Goal: Task Accomplishment & Management: Manage account settings

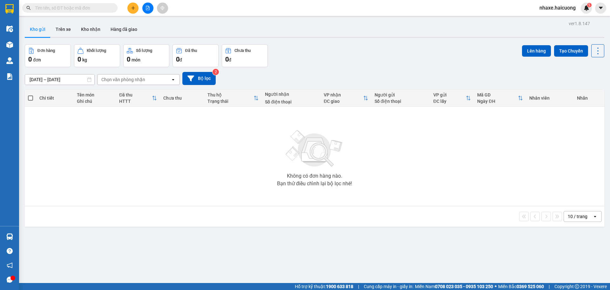
drag, startPoint x: 86, startPoint y: 28, endPoint x: 117, endPoint y: 45, distance: 35.0
click at [86, 29] on button "Kho nhận" at bounding box center [91, 29] width 30 height 15
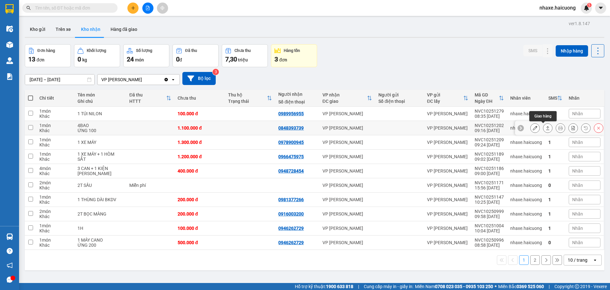
click at [546, 129] on icon at bounding box center [548, 128] width 4 height 4
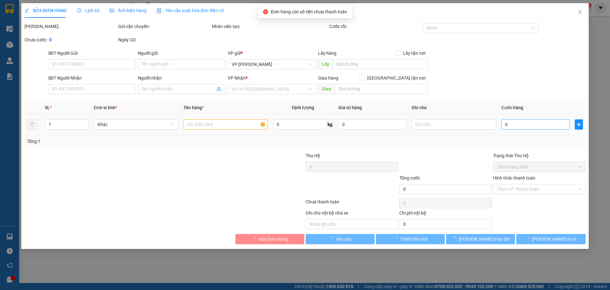
type input "0848393739"
type input "1.100.000"
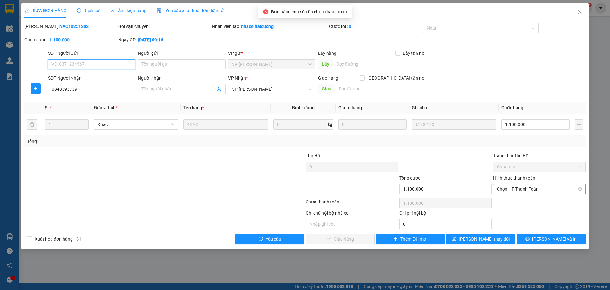
click at [501, 188] on span "Chọn HT Thanh Toán" at bounding box center [539, 189] width 85 height 10
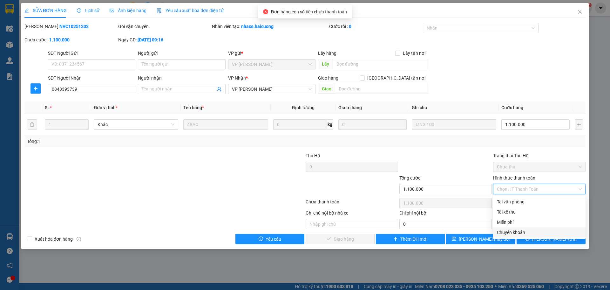
click at [511, 236] on div "Chuyển khoản" at bounding box center [539, 232] width 93 height 10
type input "0"
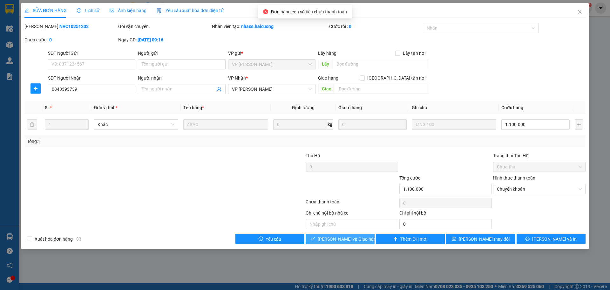
click at [342, 236] on span "Lưu và Giao hàng" at bounding box center [348, 238] width 61 height 7
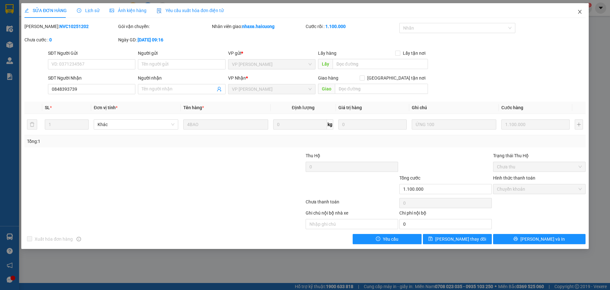
click at [580, 12] on icon "close" at bounding box center [579, 12] width 3 height 4
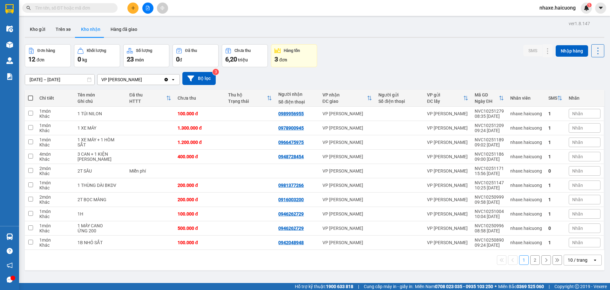
click at [113, 39] on div "ver 1.8.147 Kho gửi Trên xe Kho nhận Hàng đã giao Đơn hàng 12 đơn Khối lượng 0 …" at bounding box center [314, 164] width 585 height 290
click at [119, 34] on button "Hàng đã giao" at bounding box center [124, 29] width 37 height 15
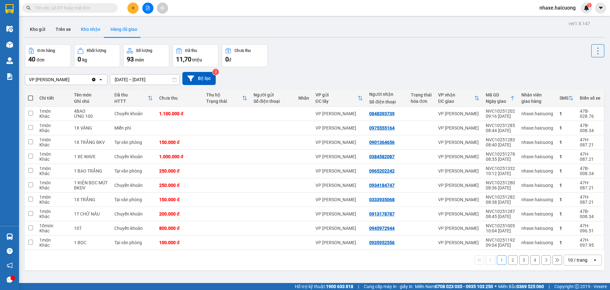
click at [83, 34] on button "Kho nhận" at bounding box center [91, 29] width 30 height 15
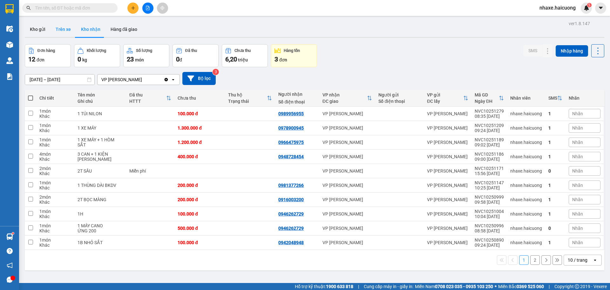
click at [58, 35] on button "Trên xe" at bounding box center [63, 29] width 25 height 15
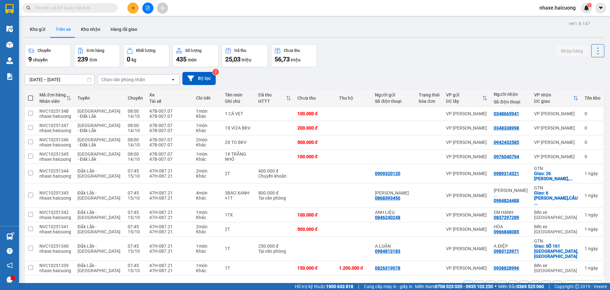
click at [72, 79] on input "11/10/2025 – 15/10/2025" at bounding box center [59, 79] width 69 height 10
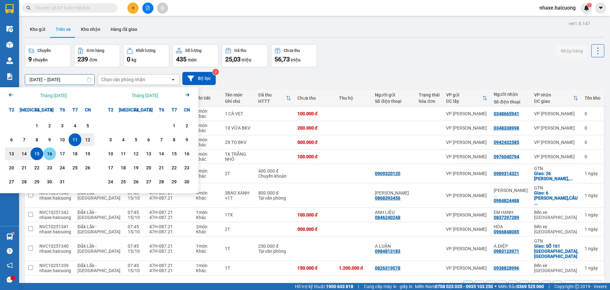
click at [44, 151] on div "16" at bounding box center [49, 153] width 13 height 13
click at [36, 153] on div "15" at bounding box center [36, 154] width 9 height 8
type input "15/10/2025 – 16/10/2025"
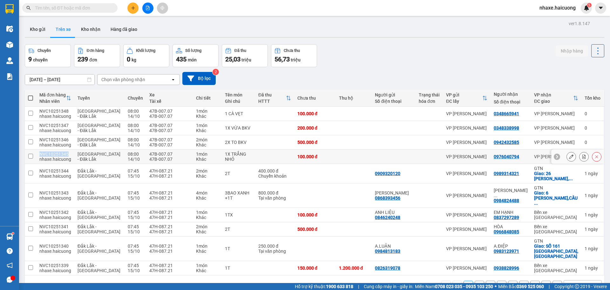
click at [36, 153] on td "NVC10251345 nhaxe.haicuong" at bounding box center [55, 156] width 38 height 14
checkbox input "false"
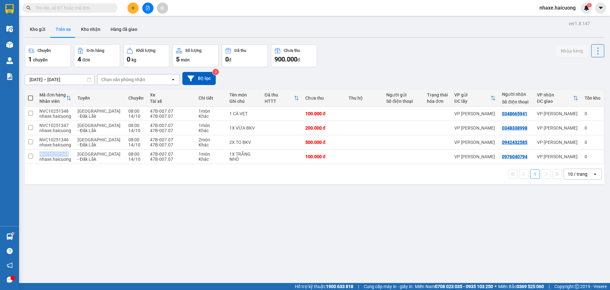
click at [85, 80] on input "15/10/2025 – 16/10/2025" at bounding box center [59, 79] width 69 height 10
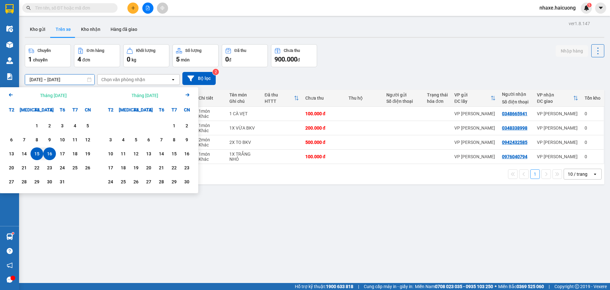
click at [40, 150] on div "15" at bounding box center [37, 153] width 13 height 13
type input "[DATE] – [DATE]"
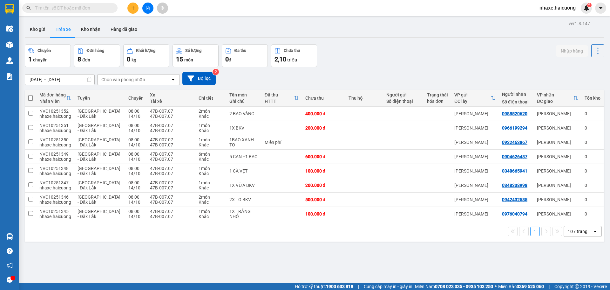
click at [35, 98] on th at bounding box center [30, 98] width 11 height 17
click at [33, 98] on span at bounding box center [30, 97] width 5 height 5
click at [31, 95] on input "checkbox" at bounding box center [31, 95] width 0 height 0
checkbox input "true"
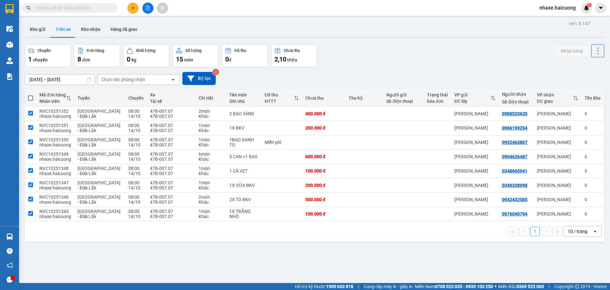
checkbox input "true"
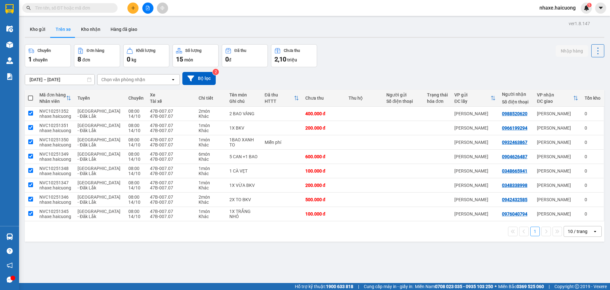
checkbox input "true"
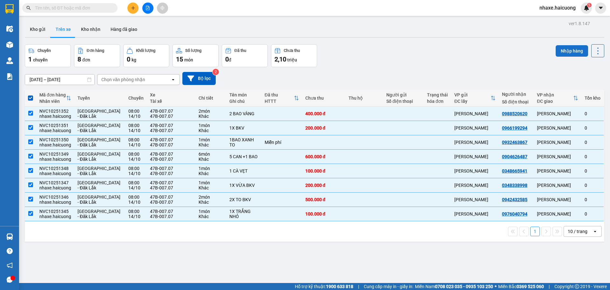
click at [561, 51] on button "Nhập hàng" at bounding box center [572, 50] width 32 height 11
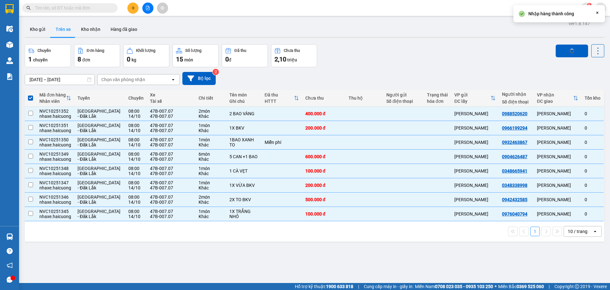
checkbox input "false"
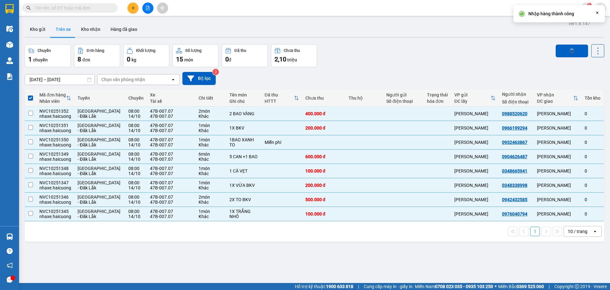
checkbox input "false"
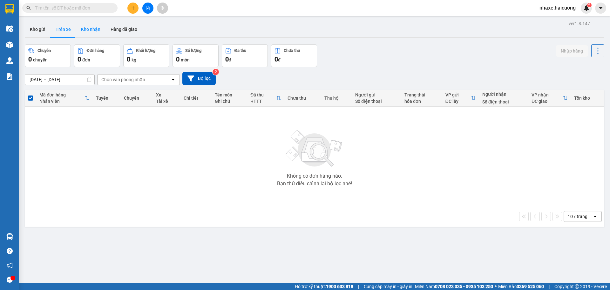
click at [86, 31] on button "Kho nhận" at bounding box center [91, 29] width 30 height 15
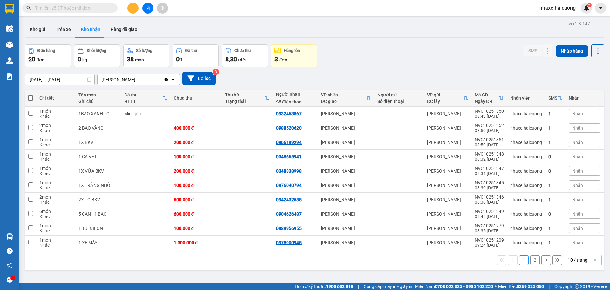
click at [84, 80] on input "09/10/2025 – 15/10/2025" at bounding box center [59, 79] width 69 height 10
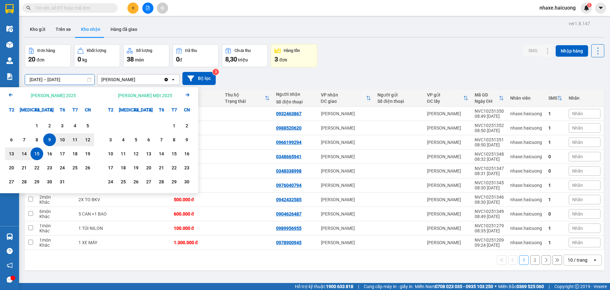
click at [40, 154] on div "15" at bounding box center [36, 154] width 9 height 8
type input "[DATE] – [DATE]"
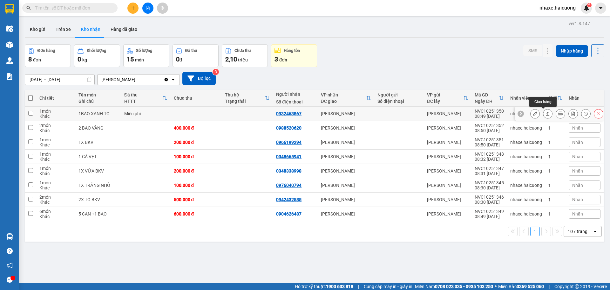
click at [546, 112] on icon at bounding box center [548, 113] width 4 height 4
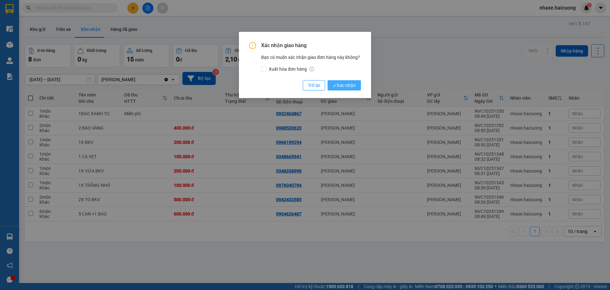
click at [350, 86] on span "Xác nhận" at bounding box center [344, 85] width 23 height 7
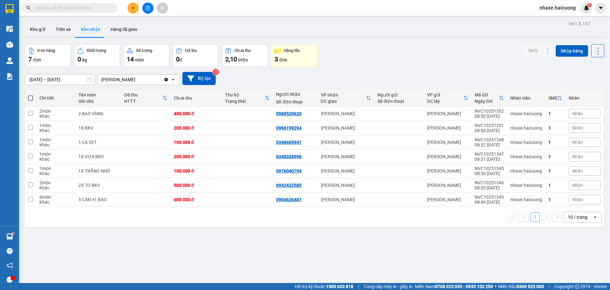
click at [89, 7] on input "text" at bounding box center [72, 7] width 75 height 7
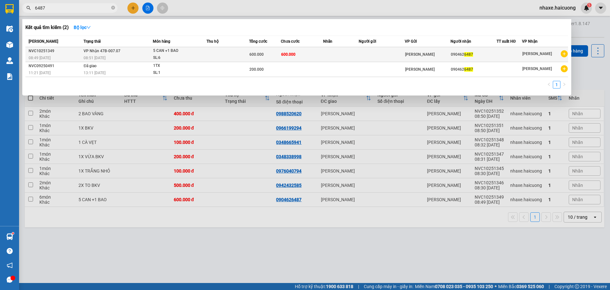
type input "6487"
click at [200, 53] on div "5 CAN +1 BAO" at bounding box center [177, 50] width 48 height 7
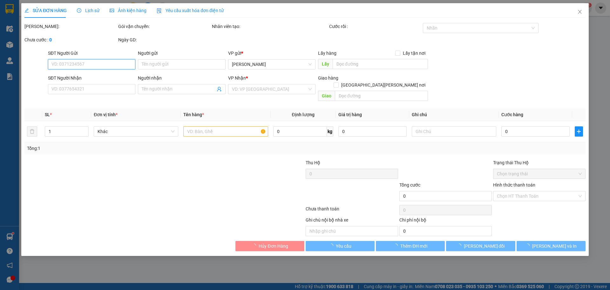
type input "0904626487"
type input "600.000"
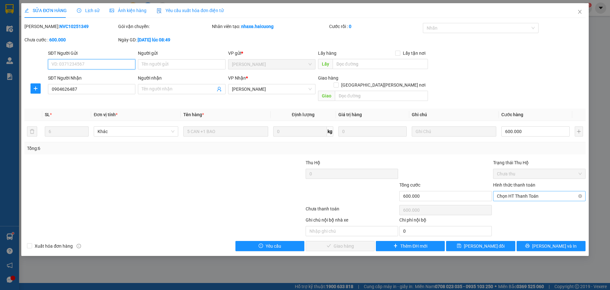
click at [525, 191] on span "Chọn HT Thanh Toán" at bounding box center [539, 196] width 85 height 10
click at [525, 201] on div "Tại văn phòng" at bounding box center [539, 201] width 85 height 7
type input "0"
click at [336, 243] on button "[PERSON_NAME] và Giao hàng" at bounding box center [340, 246] width 69 height 10
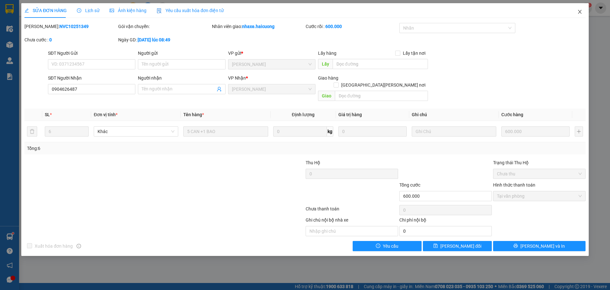
click at [580, 14] on icon "close" at bounding box center [580, 11] width 5 height 5
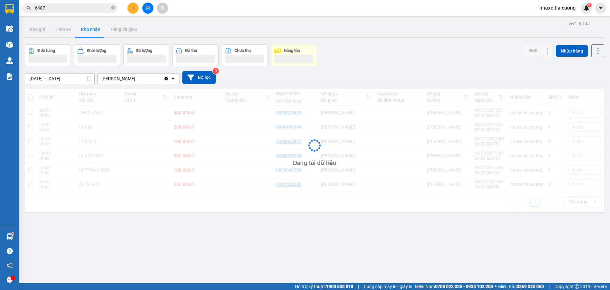
click at [77, 3] on div "Kết quả tìm kiếm ( 2 ) Bộ lọc Mã ĐH Trạng thái Món hàng Thu hộ Tổng cước Chưa c…" at bounding box center [62, 8] width 124 height 11
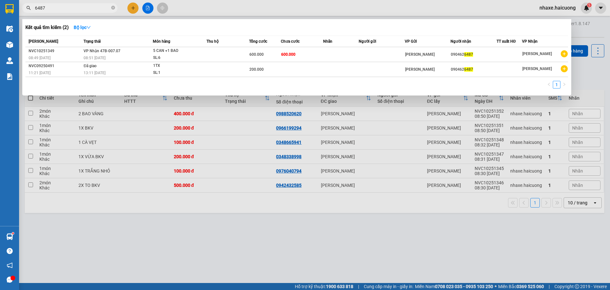
click at [76, 4] on span "6487" at bounding box center [69, 8] width 95 height 10
click at [78, 5] on input "6487" at bounding box center [72, 7] width 75 height 7
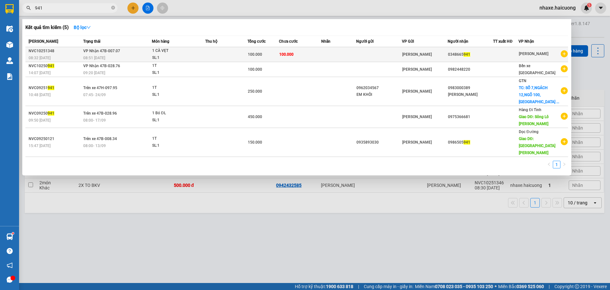
type input "941"
click at [233, 54] on td at bounding box center [226, 54] width 42 height 15
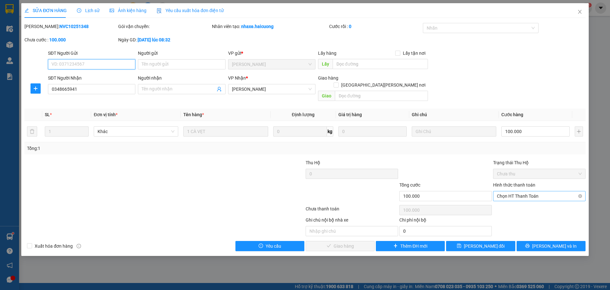
click at [545, 191] on span "Chọn HT Thanh Toán" at bounding box center [539, 196] width 85 height 10
click at [522, 201] on div "Tại văn phòng" at bounding box center [539, 201] width 85 height 7
type input "0"
click at [354, 242] on span "[PERSON_NAME] và Giao hàng" at bounding box center [361, 245] width 86 height 7
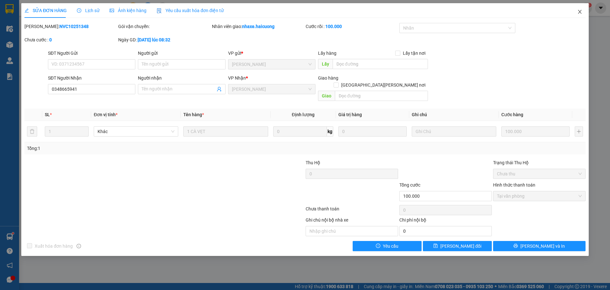
click at [581, 15] on span "Close" at bounding box center [580, 12] width 18 height 18
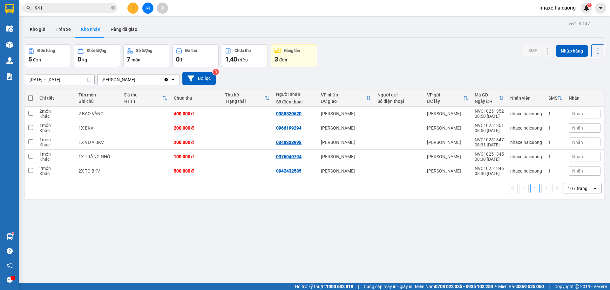
click at [68, 11] on input "941" at bounding box center [72, 7] width 75 height 7
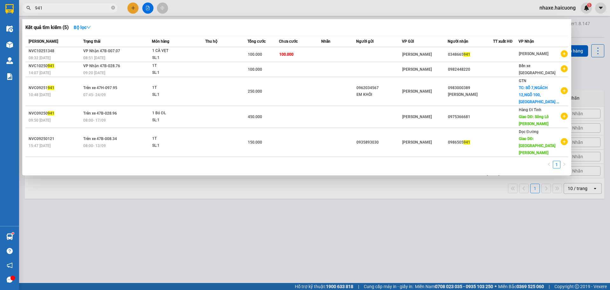
click at [68, 11] on input "941" at bounding box center [72, 7] width 75 height 7
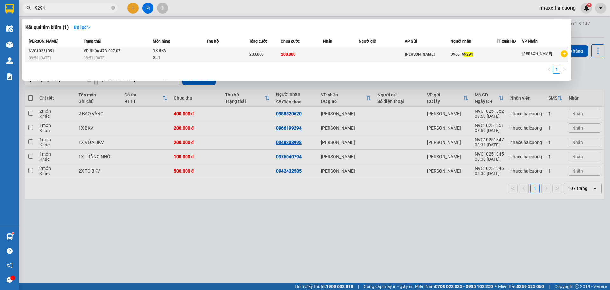
type input "9294"
click at [225, 51] on td at bounding box center [228, 54] width 43 height 15
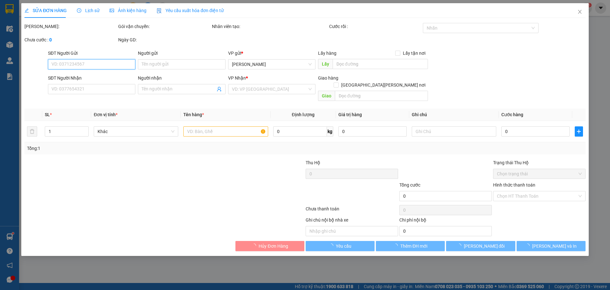
type input "0966199294"
type input "200.000"
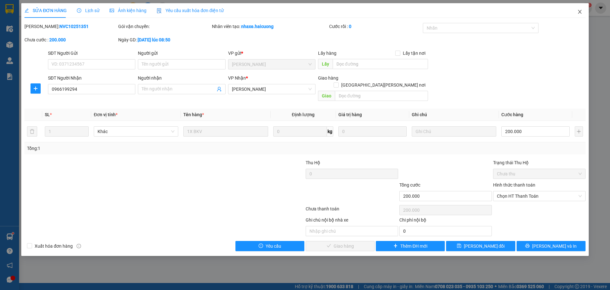
click at [580, 13] on icon "close" at bounding box center [580, 11] width 5 height 5
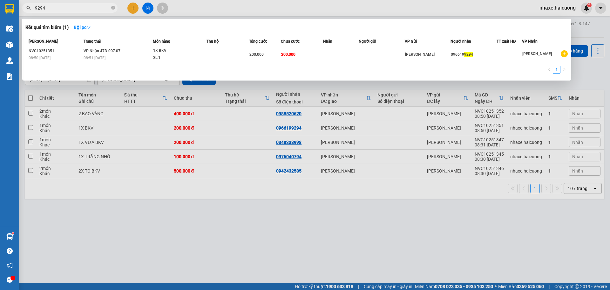
click at [75, 8] on input "9294" at bounding box center [72, 7] width 75 height 7
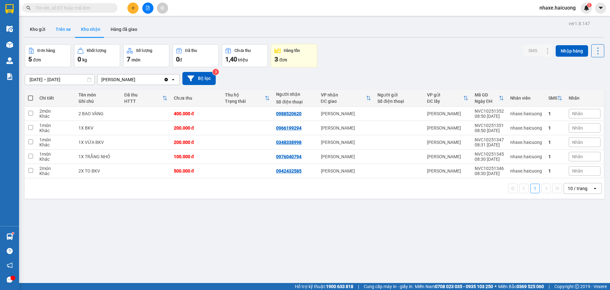
click at [61, 27] on button "Trên xe" at bounding box center [63, 29] width 25 height 15
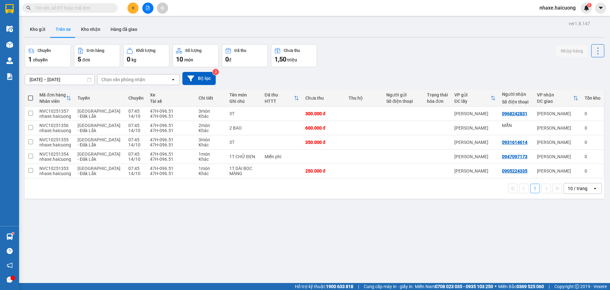
click at [76, 6] on input "text" at bounding box center [72, 7] width 75 height 7
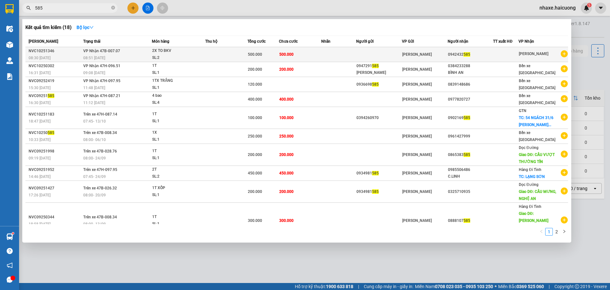
type input "585"
click at [218, 59] on td at bounding box center [226, 54] width 42 height 15
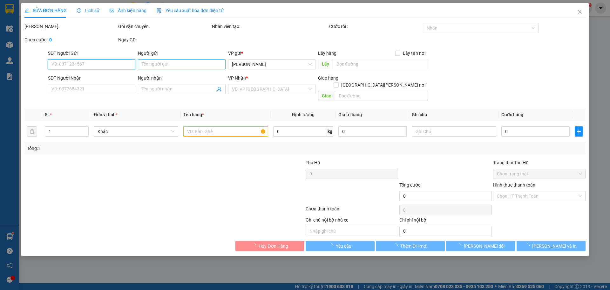
type input "0942432585"
type input "500.000"
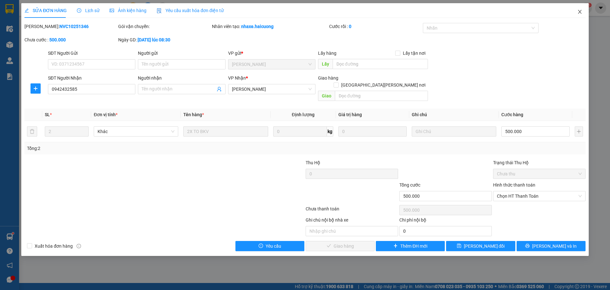
click at [585, 13] on span "Close" at bounding box center [580, 12] width 18 height 18
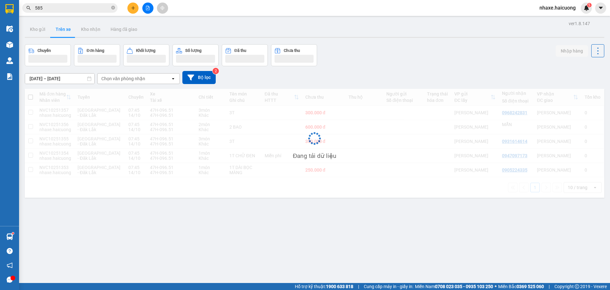
click at [71, 8] on input "585" at bounding box center [72, 7] width 75 height 7
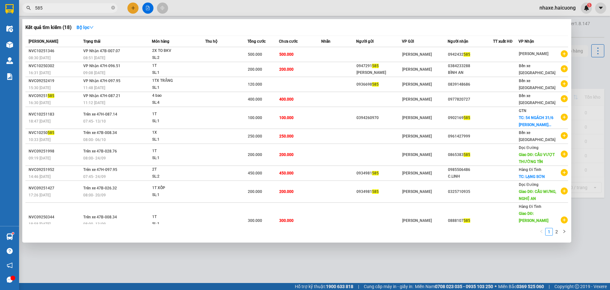
click at [71, 8] on input "585" at bounding box center [72, 7] width 75 height 7
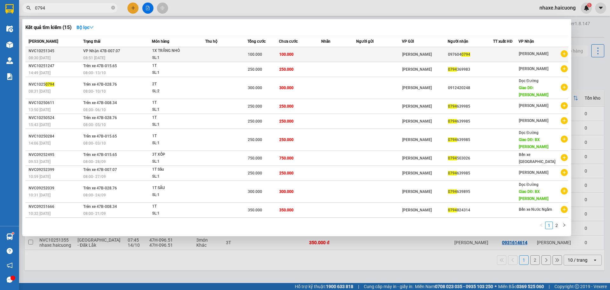
type input "0794"
click at [215, 59] on td at bounding box center [226, 54] width 42 height 15
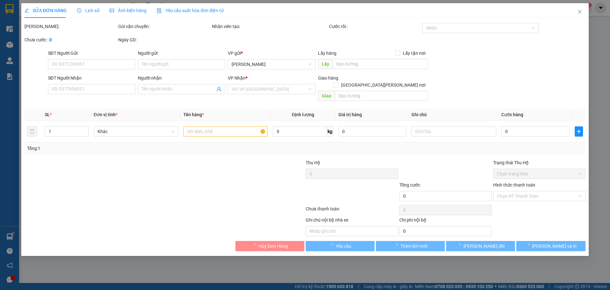
type input "0976040794"
type input "100.000"
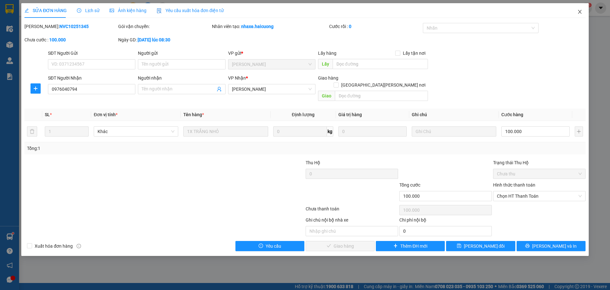
click at [580, 12] on icon "close" at bounding box center [579, 12] width 3 height 4
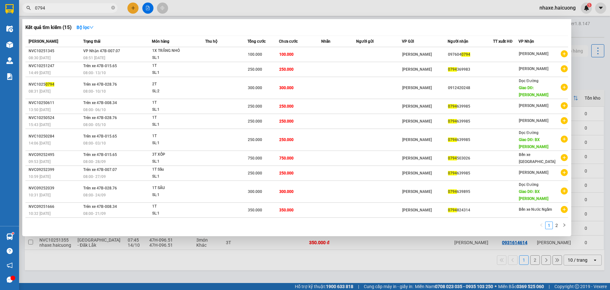
click at [58, 11] on span "0794" at bounding box center [69, 8] width 95 height 10
click at [65, 8] on input "0794" at bounding box center [72, 7] width 75 height 7
click at [587, 27] on div at bounding box center [305, 145] width 610 height 290
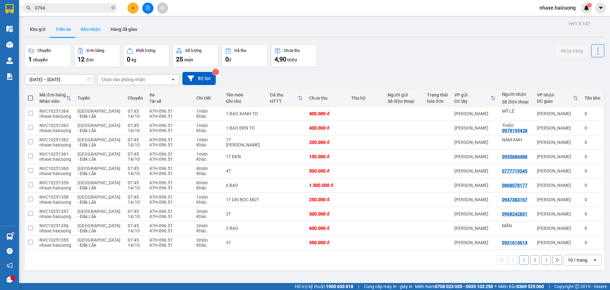
click at [90, 28] on button "Kho nhận" at bounding box center [91, 29] width 30 height 15
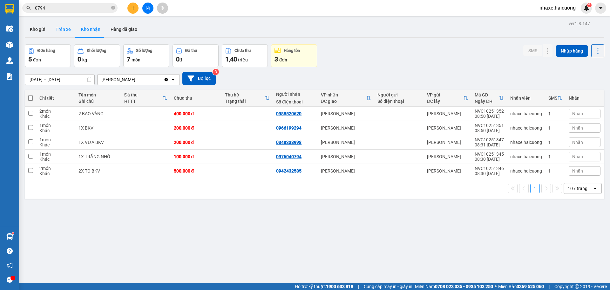
click at [60, 31] on button "Trên xe" at bounding box center [63, 29] width 25 height 15
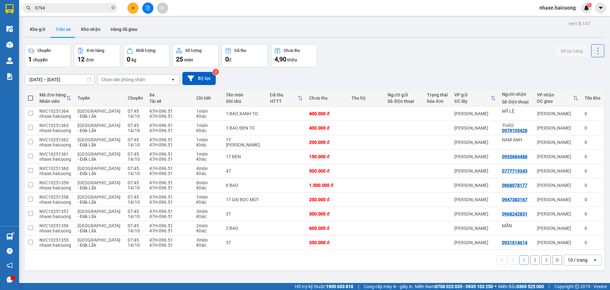
click at [67, 5] on input "0794" at bounding box center [72, 7] width 75 height 7
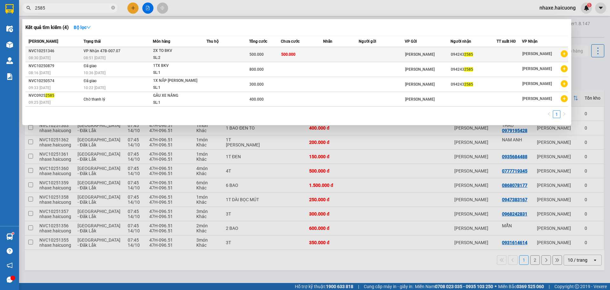
type input "2585"
click at [200, 51] on div "2X TO BKV" at bounding box center [177, 50] width 48 height 7
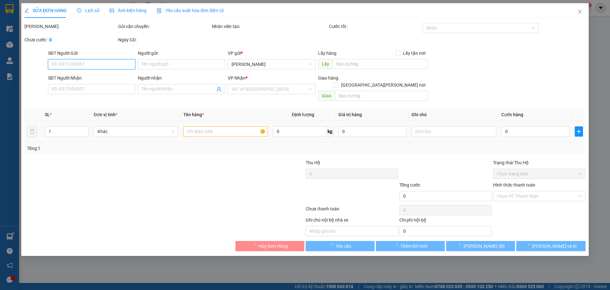
type input "0942432585"
type input "500.000"
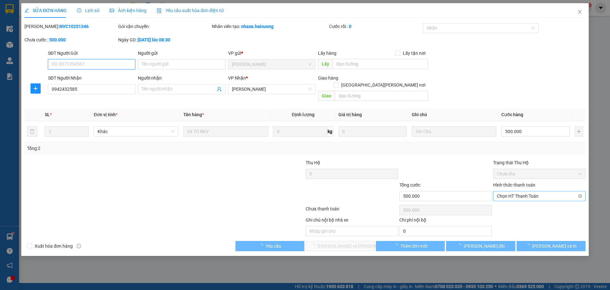
click at [530, 193] on span "Chọn HT Thanh Toán" at bounding box center [539, 196] width 85 height 10
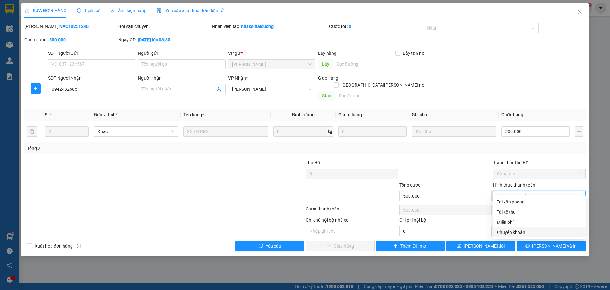
click at [520, 230] on div "Chuyển khoản" at bounding box center [539, 232] width 85 height 7
type input "0"
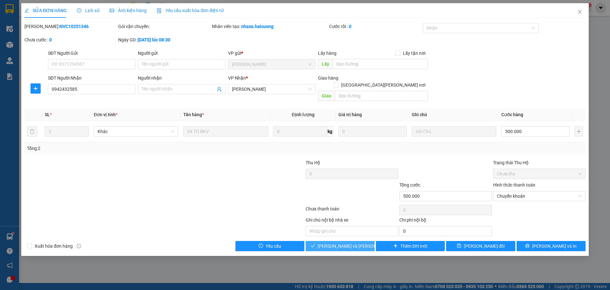
click at [344, 242] on span "[PERSON_NAME] và Giao hàng" at bounding box center [361, 245] width 86 height 7
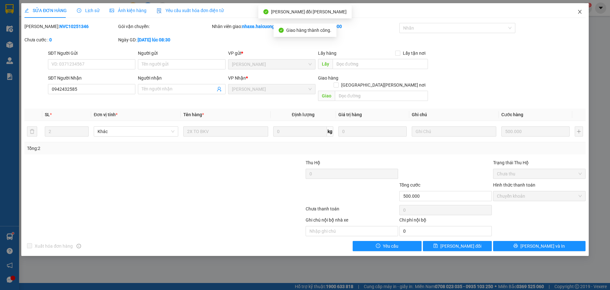
click at [579, 12] on icon "close" at bounding box center [580, 11] width 5 height 5
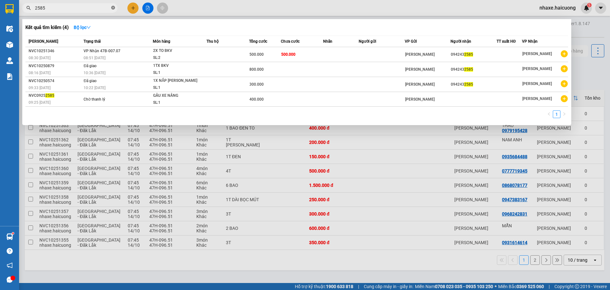
click at [113, 8] on icon "close-circle" at bounding box center [113, 8] width 4 height 4
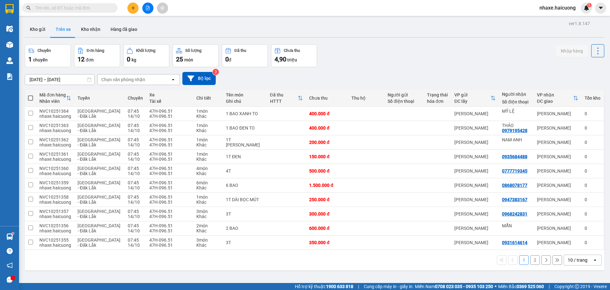
click at [97, 7] on input "text" at bounding box center [72, 7] width 75 height 7
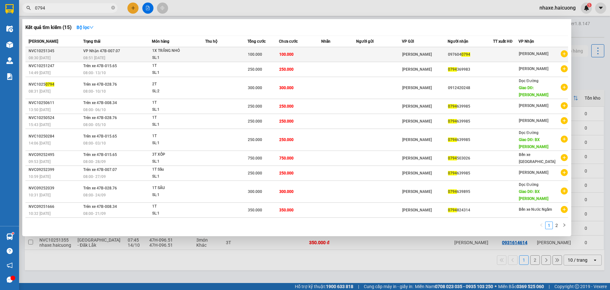
type input "0794"
click at [213, 55] on td at bounding box center [226, 54] width 42 height 15
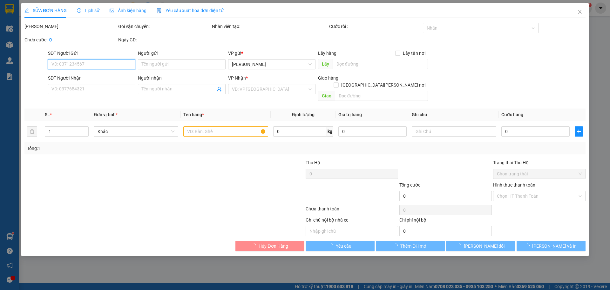
type input "0976040794"
type input "100.000"
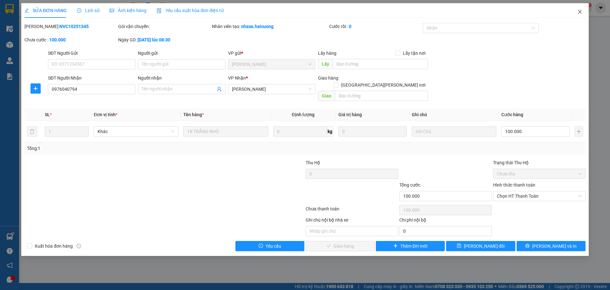
click at [580, 11] on icon "close" at bounding box center [580, 11] width 5 height 5
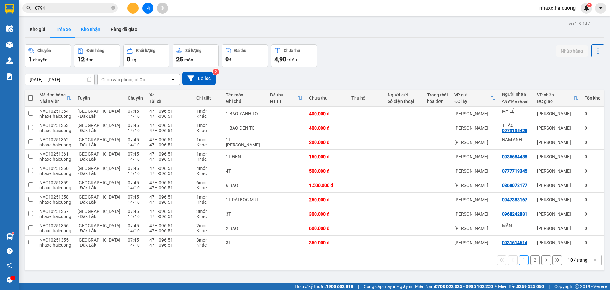
click at [86, 31] on button "Kho nhận" at bounding box center [91, 29] width 30 height 15
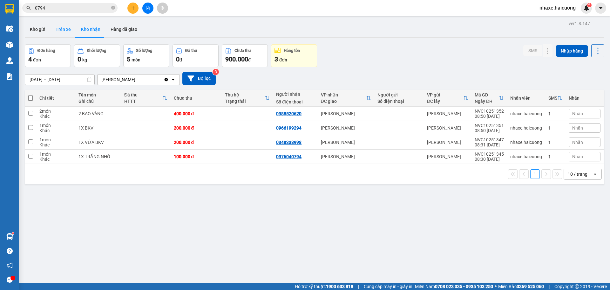
click at [65, 28] on button "Trên xe" at bounding box center [63, 29] width 25 height 15
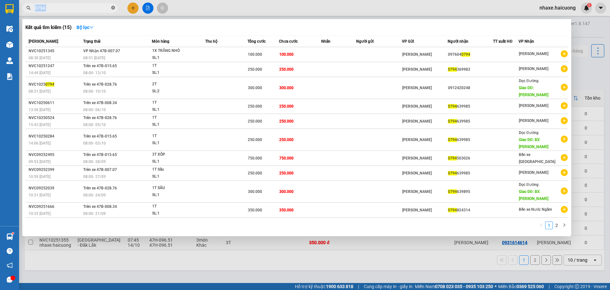
click at [112, 10] on span "0794" at bounding box center [69, 8] width 95 height 10
click at [116, 9] on span "0794" at bounding box center [69, 8] width 95 height 10
click at [113, 8] on icon "close-circle" at bounding box center [113, 8] width 4 height 4
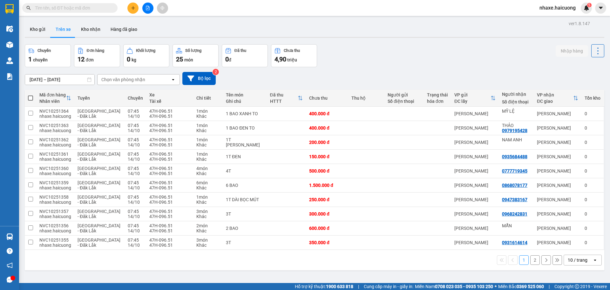
click at [79, 10] on input "text" at bounding box center [72, 7] width 75 height 7
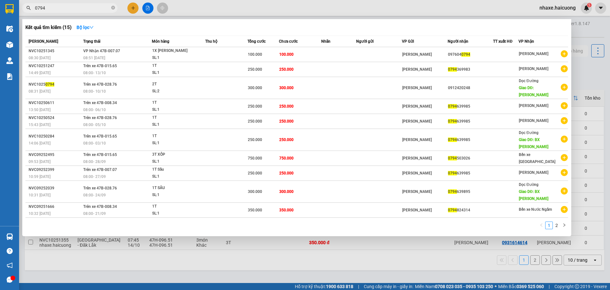
type input "0794"
click at [113, 8] on icon "close-circle" at bounding box center [113, 8] width 4 height 4
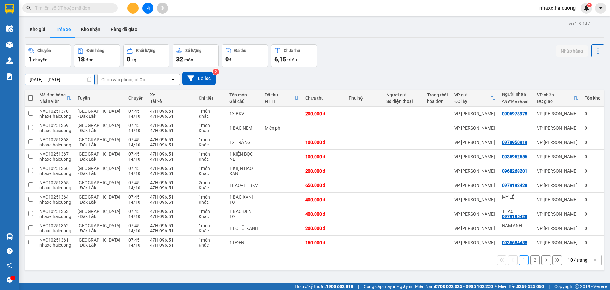
click at [76, 80] on input "[DATE] – [DATE]" at bounding box center [59, 79] width 69 height 10
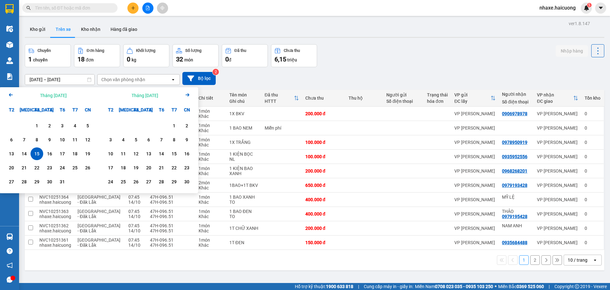
click at [39, 155] on div "15" at bounding box center [36, 154] width 9 height 8
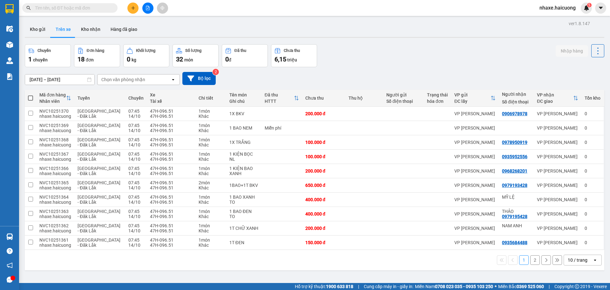
click at [76, 79] on input "[DATE] – [DATE]" at bounding box center [59, 79] width 69 height 10
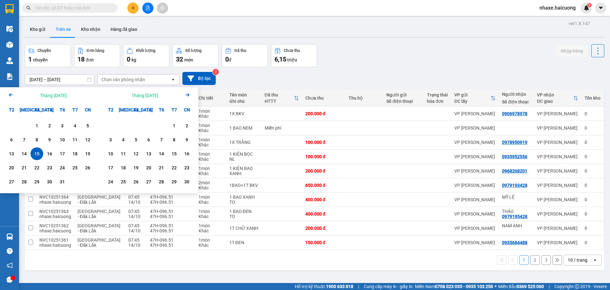
click at [40, 152] on div "15" at bounding box center [36, 154] width 9 height 8
click at [39, 152] on div "15" at bounding box center [36, 154] width 9 height 8
type input "[DATE] – [DATE]"
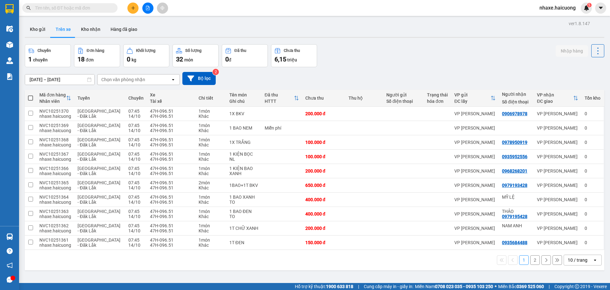
click at [571, 260] on div "10 / trang" at bounding box center [578, 260] width 20 height 6
click at [577, 221] on span "50 / trang" at bounding box center [574, 223] width 20 height 6
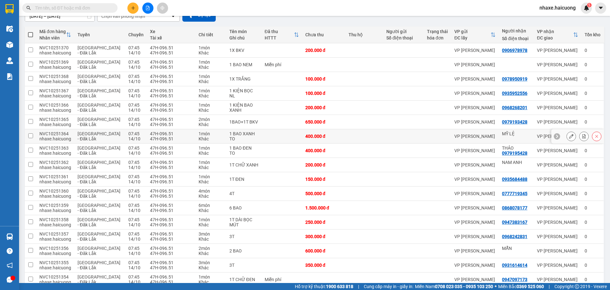
scroll to position [107, 0]
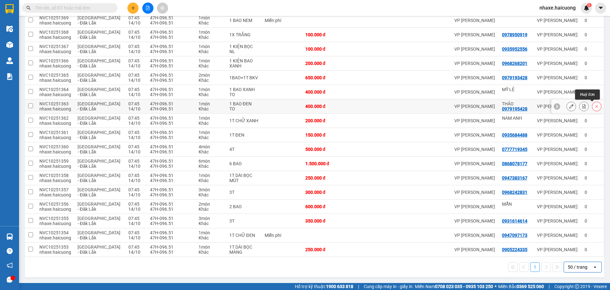
click at [593, 106] on button at bounding box center [597, 106] width 9 height 11
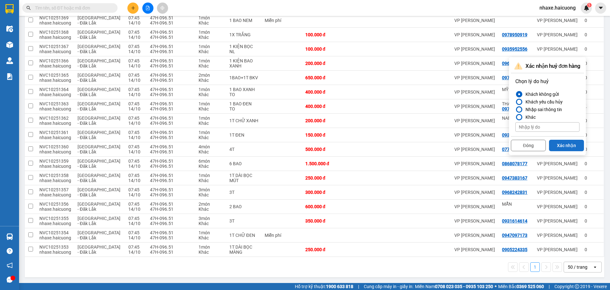
click at [566, 144] on button "Xác nhận" at bounding box center [566, 145] width 35 height 11
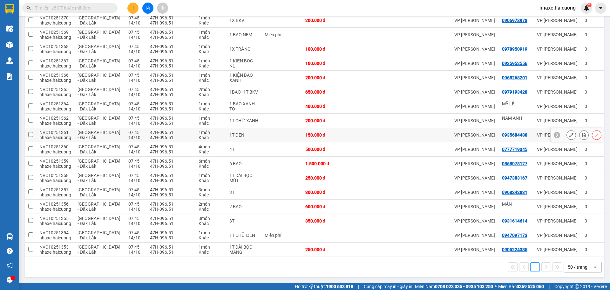
scroll to position [61, 0]
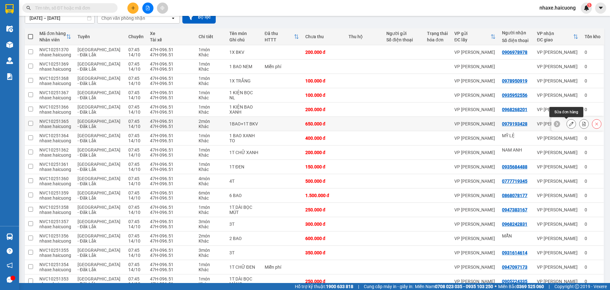
click at [569, 125] on button at bounding box center [571, 123] width 9 height 11
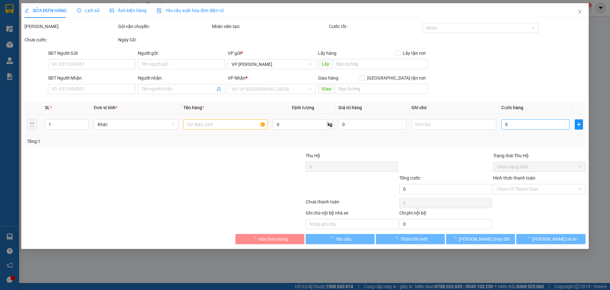
type input "0979193428"
type input "650.000"
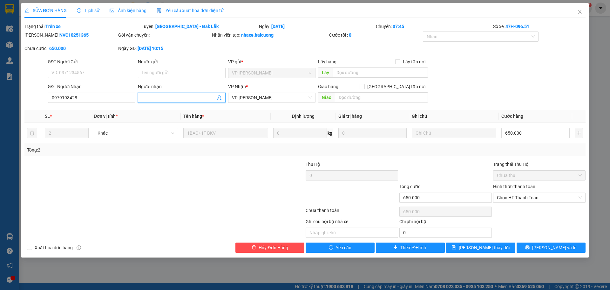
click at [189, 98] on input "Người nhận" at bounding box center [178, 97] width 73 height 7
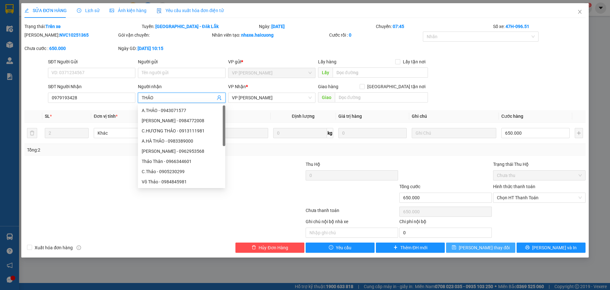
type input "THẢO"
drag, startPoint x: 491, startPoint y: 249, endPoint x: 496, endPoint y: 246, distance: 6.1
click at [491, 249] on span "[PERSON_NAME] thay đổi" at bounding box center [484, 247] width 51 height 7
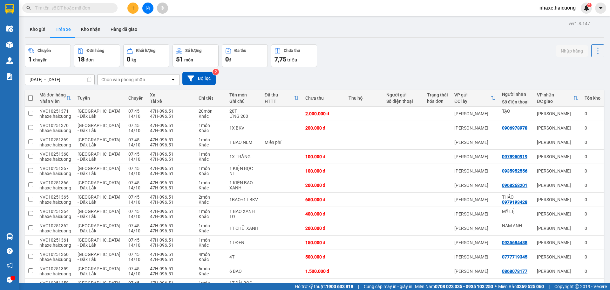
click at [33, 98] on th at bounding box center [30, 98] width 11 height 17
click at [30, 94] on th at bounding box center [30, 98] width 11 height 17
click at [30, 96] on span at bounding box center [30, 97] width 5 height 5
click at [31, 95] on input "checkbox" at bounding box center [31, 95] width 0 height 0
checkbox input "true"
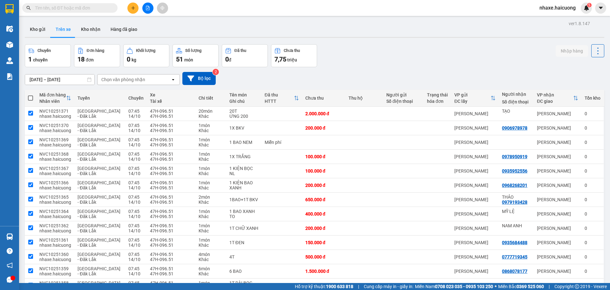
checkbox input "true"
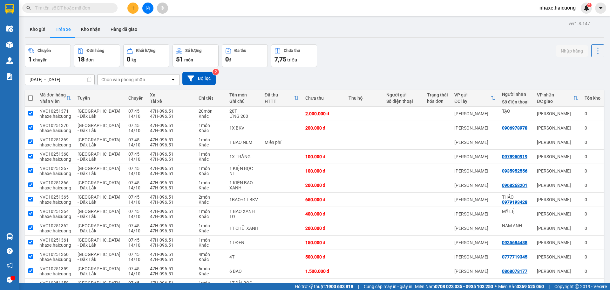
checkbox input "true"
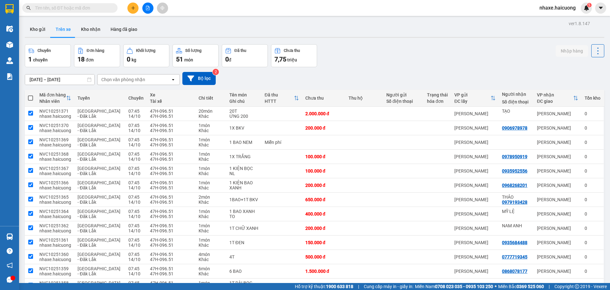
checkbox input "true"
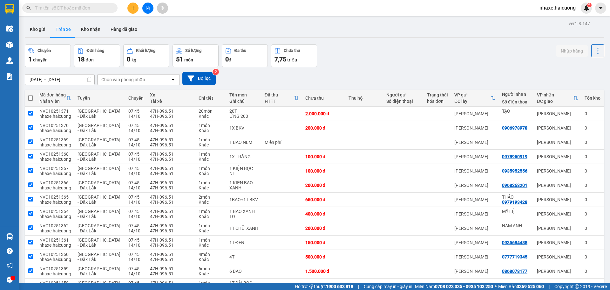
checkbox input "true"
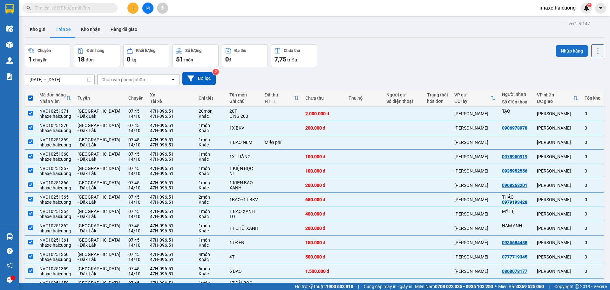
click at [563, 52] on button "Nhập hàng" at bounding box center [572, 50] width 32 height 11
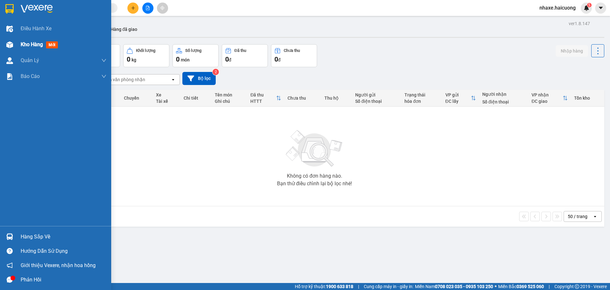
click at [13, 46] on div at bounding box center [9, 44] width 11 height 11
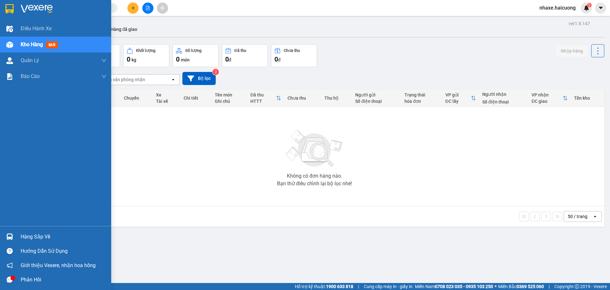
click at [32, 45] on span "Kho hàng" at bounding box center [32, 44] width 22 height 6
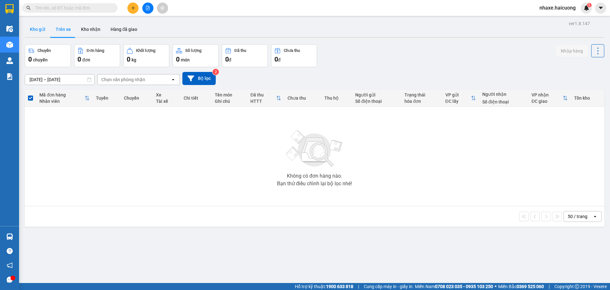
click at [40, 31] on button "Kho gửi" at bounding box center [38, 29] width 26 height 15
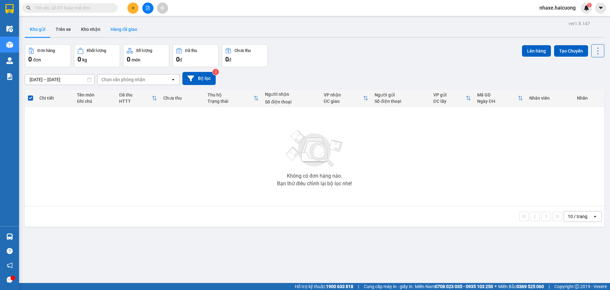
click at [114, 32] on button "Hàng đã giao" at bounding box center [124, 29] width 37 height 15
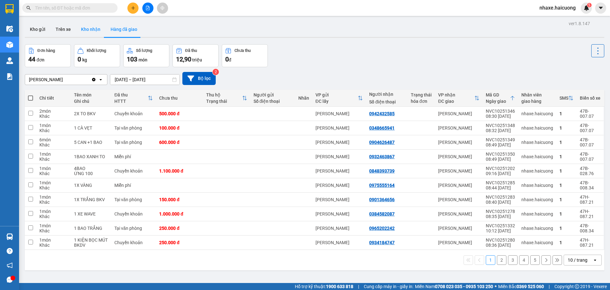
click at [96, 31] on button "Kho nhận" at bounding box center [91, 29] width 30 height 15
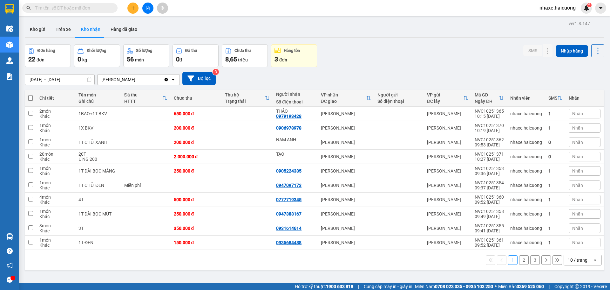
click at [78, 79] on input "[DATE] – [DATE]" at bounding box center [59, 79] width 69 height 10
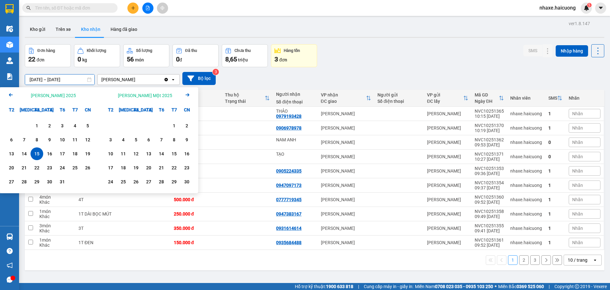
click at [37, 153] on div "15" at bounding box center [36, 154] width 9 height 8
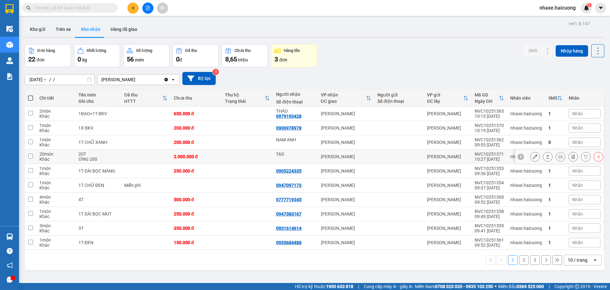
type input "[DATE] – [DATE]"
click at [42, 25] on button "Kho gửi" at bounding box center [38, 29] width 26 height 15
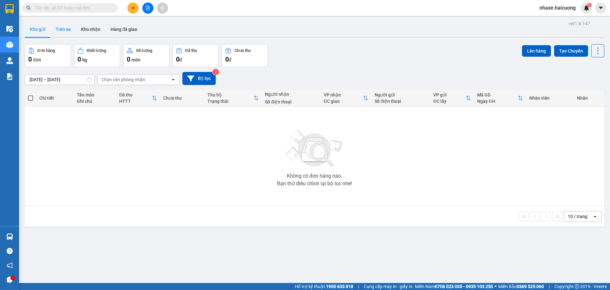
click at [63, 31] on button "Trên xe" at bounding box center [63, 29] width 25 height 15
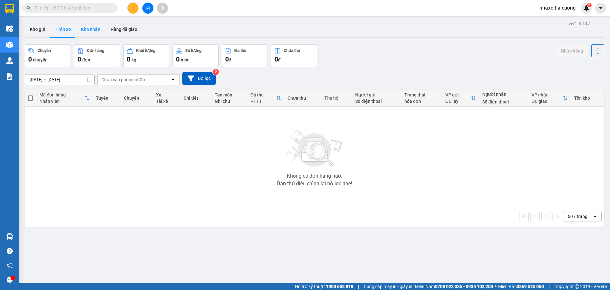
click at [85, 33] on button "Kho nhận" at bounding box center [91, 29] width 30 height 15
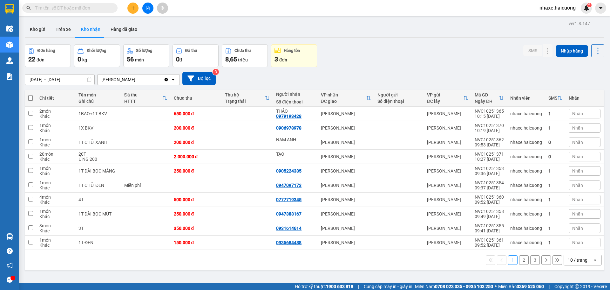
click at [96, 10] on input "text" at bounding box center [72, 7] width 75 height 7
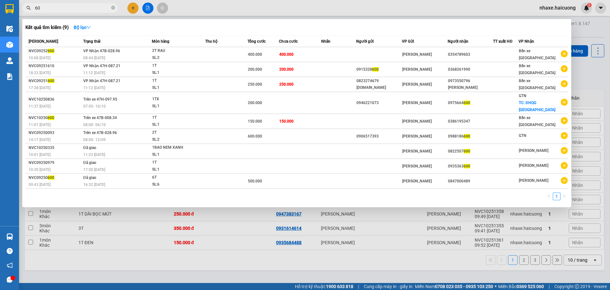
type input "6"
click at [61, 8] on input "600" at bounding box center [72, 7] width 75 height 7
type input "3030"
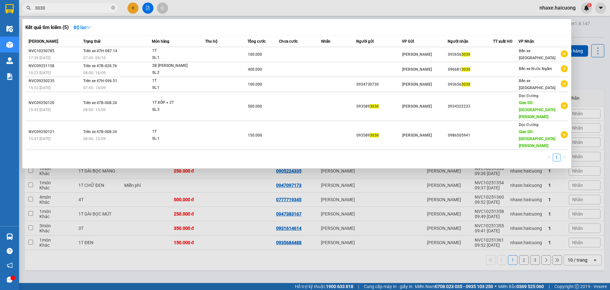
click at [79, 10] on input "3030" at bounding box center [72, 7] width 75 height 7
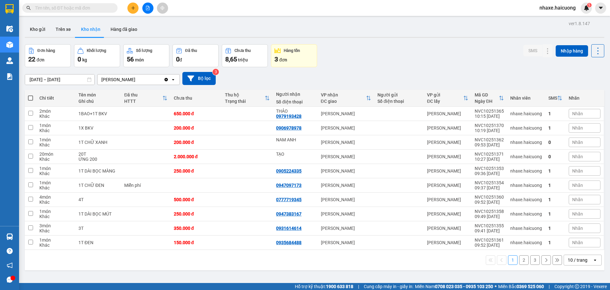
click at [86, 7] on input "text" at bounding box center [72, 7] width 75 height 7
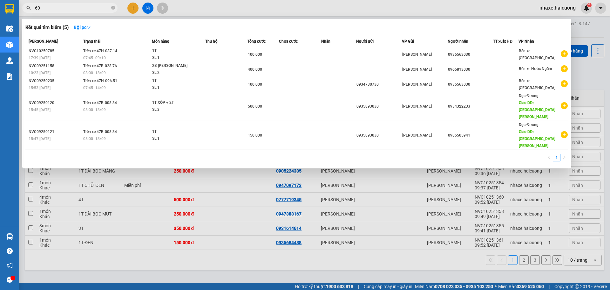
type input "600"
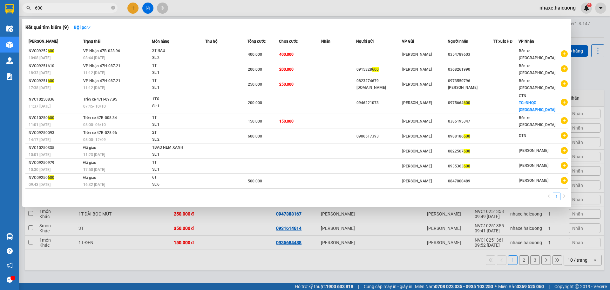
click at [62, 8] on input "600" at bounding box center [72, 7] width 75 height 7
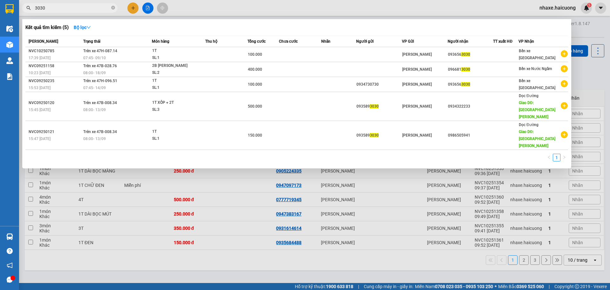
click at [350, 24] on div "Kết quả tìm kiếm ( 5 ) Bộ lọc" at bounding box center [296, 27] width 543 height 10
click at [94, 10] on input "3030" at bounding box center [72, 7] width 75 height 7
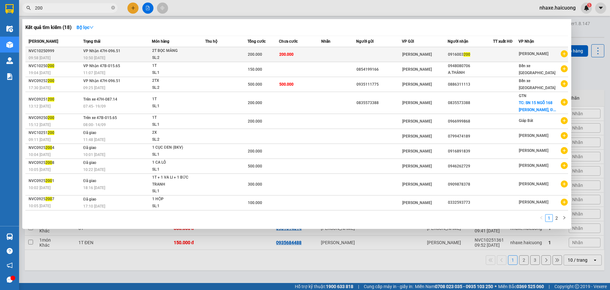
type input "200"
click at [277, 57] on div "200.000" at bounding box center [263, 54] width 31 height 7
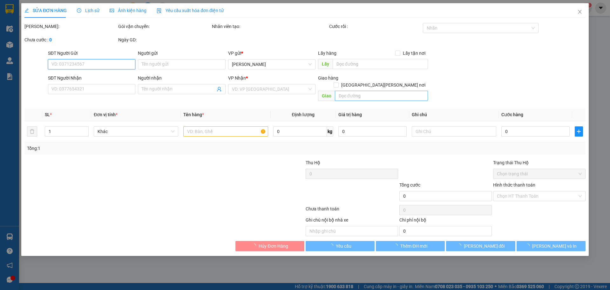
type input "0916003200"
type input "200.000"
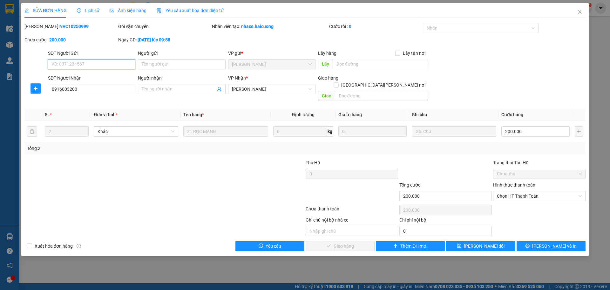
click at [542, 194] on div "Hình thức thanh toán Chọn HT Thanh Toán" at bounding box center [539, 192] width 93 height 22
click at [541, 191] on span "Chọn HT Thanh Toán" at bounding box center [539, 196] width 85 height 10
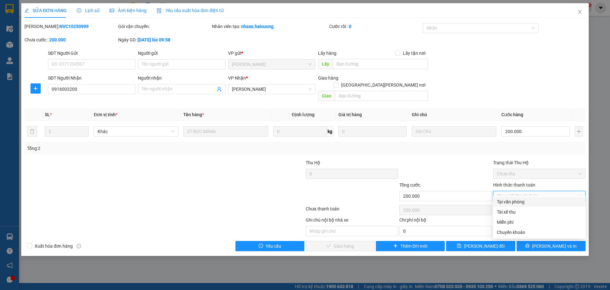
click at [538, 202] on div "Tại văn phòng" at bounding box center [539, 201] width 85 height 7
type input "0"
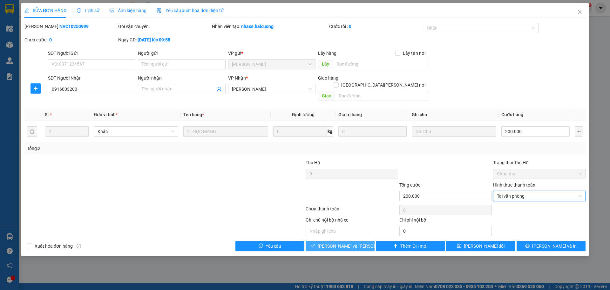
click at [337, 242] on span "[PERSON_NAME] và Giao hàng" at bounding box center [361, 245] width 86 height 7
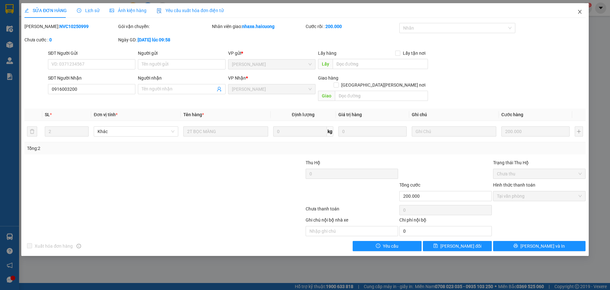
click at [579, 10] on icon "close" at bounding box center [579, 12] width 3 height 4
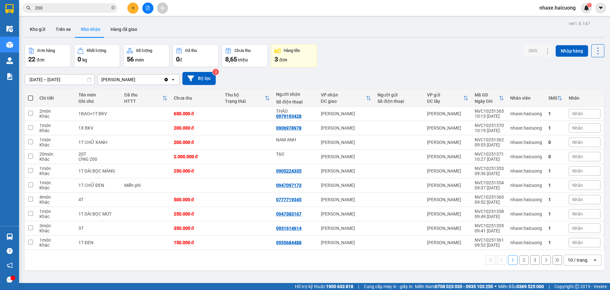
click at [100, 6] on input "200" at bounding box center [72, 7] width 75 height 7
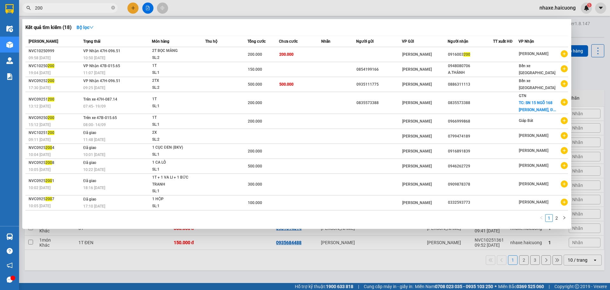
click at [100, 6] on input "200" at bounding box center [72, 7] width 75 height 7
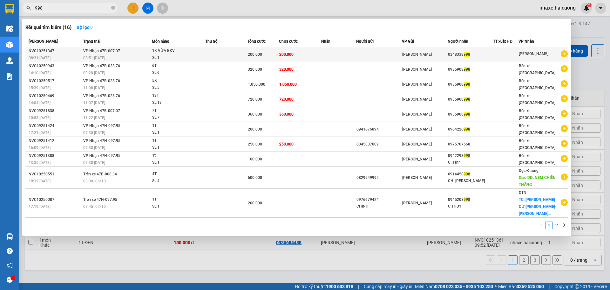
type input "998"
click at [260, 59] on td "200.000" at bounding box center [263, 54] width 31 height 15
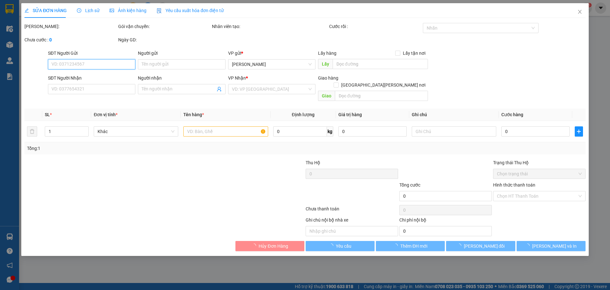
type input "0348338998"
type input "200.000"
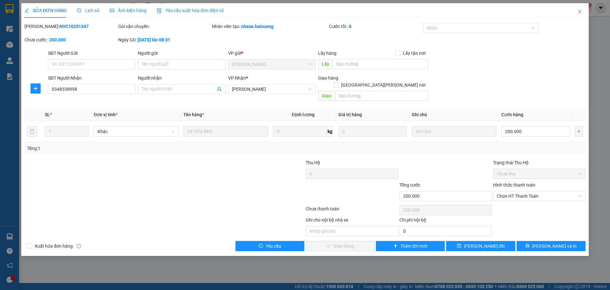
click at [526, 194] on div "Hình thức thanh toán Chọn HT Thanh Toán" at bounding box center [539, 192] width 93 height 22
click at [531, 191] on span "Chọn HT Thanh Toán" at bounding box center [539, 196] width 85 height 10
click at [516, 200] on div "Tại văn phòng" at bounding box center [539, 201] width 85 height 7
type input "0"
click at [355, 241] on button "[PERSON_NAME] và Giao hàng" at bounding box center [340, 246] width 69 height 10
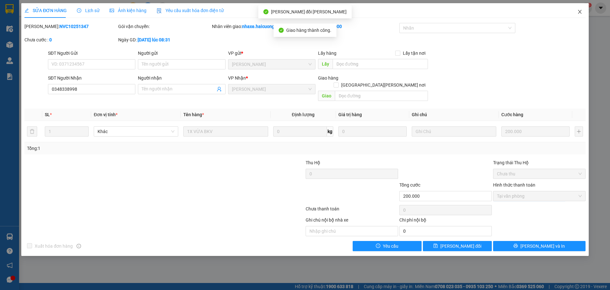
click at [581, 10] on icon "close" at bounding box center [580, 11] width 5 height 5
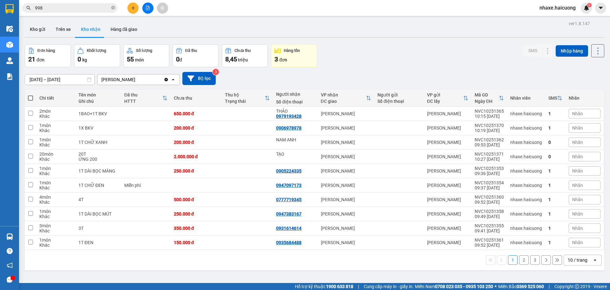
click at [61, 8] on input "998" at bounding box center [72, 7] width 75 height 7
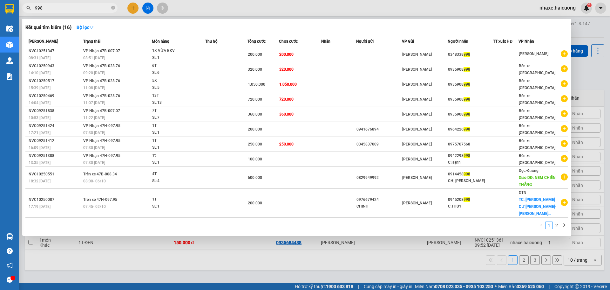
click at [61, 8] on input "998" at bounding box center [72, 7] width 75 height 7
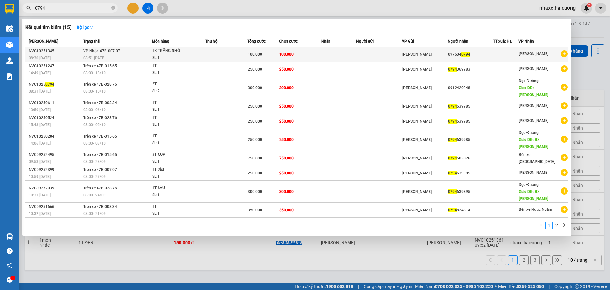
type input "0794"
click at [323, 56] on td at bounding box center [338, 54] width 35 height 15
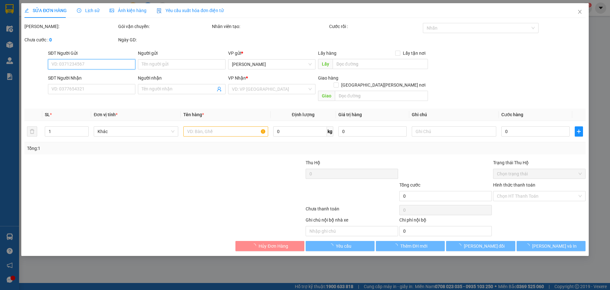
type input "0976040794"
type input "100.000"
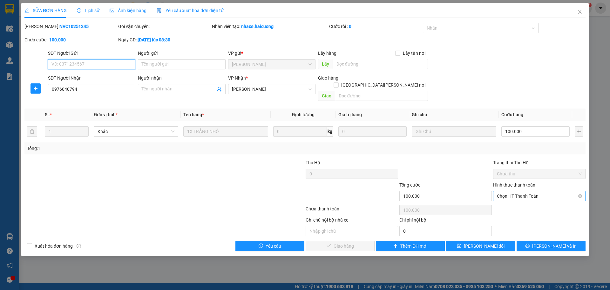
click at [517, 191] on span "Chọn HT Thanh Toán" at bounding box center [539, 196] width 85 height 10
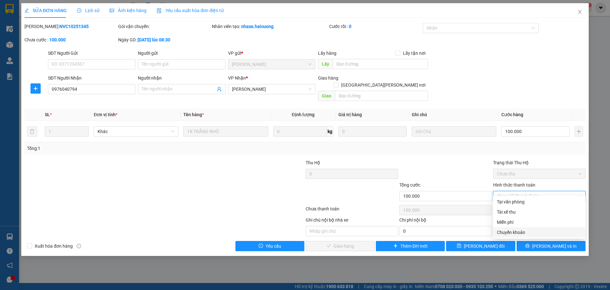
click at [521, 231] on div "Chuyển khoản" at bounding box center [539, 232] width 85 height 7
type input "0"
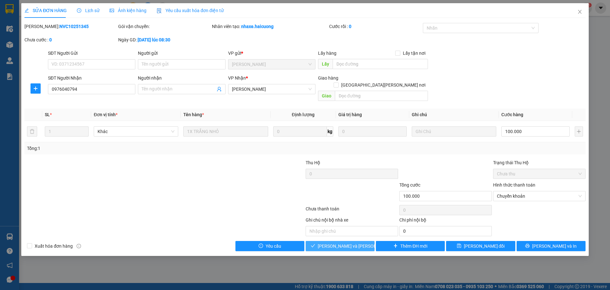
click at [360, 242] on span "[PERSON_NAME] và Giao hàng" at bounding box center [361, 245] width 86 height 7
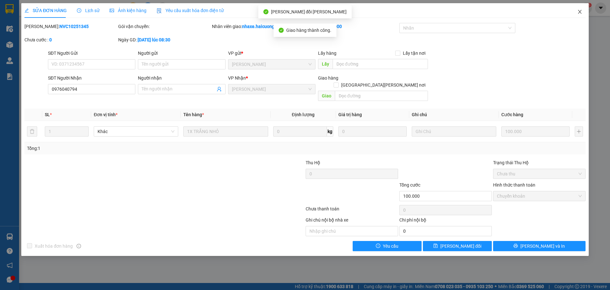
click at [583, 14] on span "Close" at bounding box center [580, 12] width 18 height 18
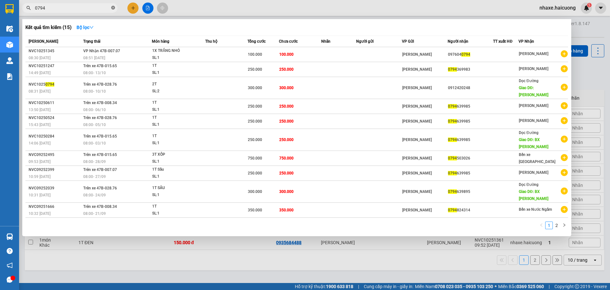
click at [114, 8] on icon "close-circle" at bounding box center [113, 8] width 4 height 4
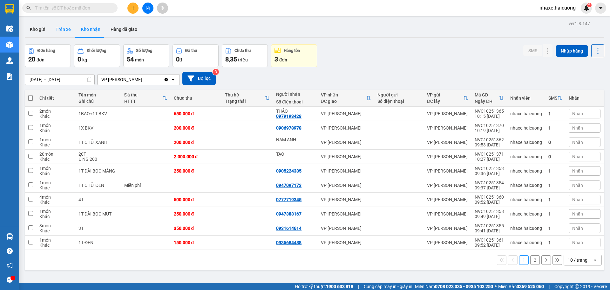
click at [71, 31] on button "Trên xe" at bounding box center [63, 29] width 25 height 15
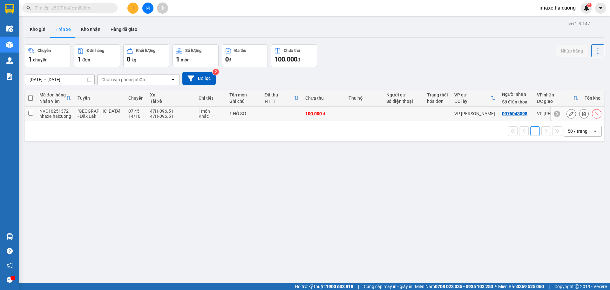
click at [34, 113] on td at bounding box center [30, 113] width 11 height 14
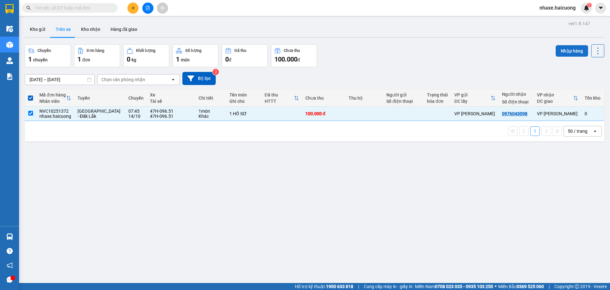
click at [567, 51] on button "Nhập hàng" at bounding box center [572, 50] width 32 height 11
checkbox input "false"
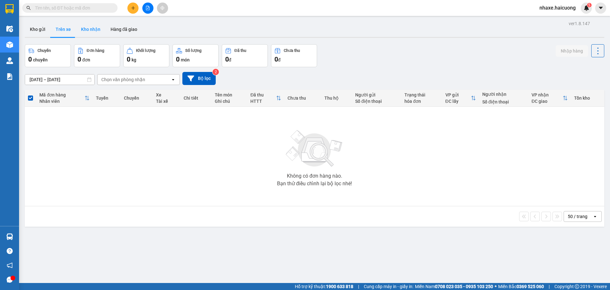
click at [89, 25] on button "Kho nhận" at bounding box center [91, 29] width 30 height 15
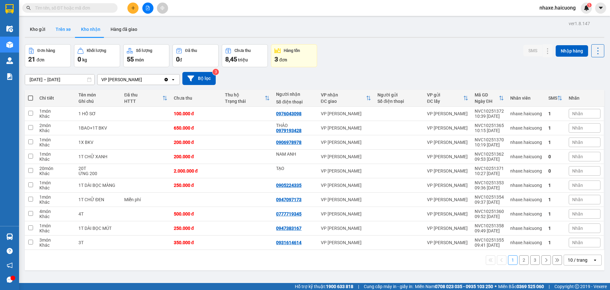
click at [69, 28] on button "Trên xe" at bounding box center [63, 29] width 25 height 15
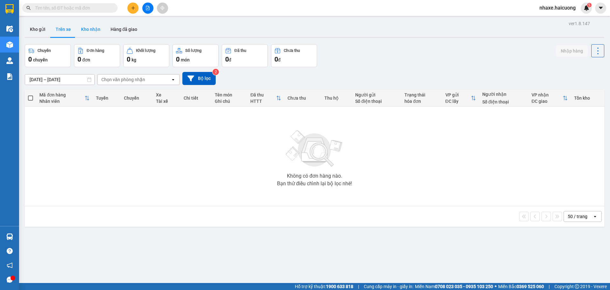
click at [91, 33] on button "Kho nhận" at bounding box center [91, 29] width 30 height 15
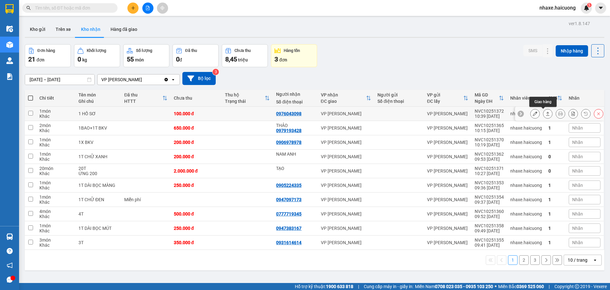
click at [546, 113] on icon at bounding box center [548, 113] width 4 height 4
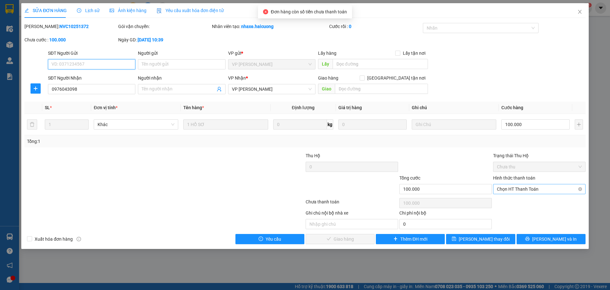
click at [525, 190] on span "Chọn HT Thanh Toán" at bounding box center [539, 189] width 85 height 10
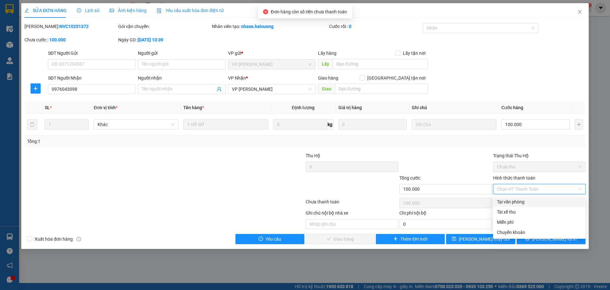
click at [522, 203] on div "Tại văn phòng" at bounding box center [539, 201] width 85 height 7
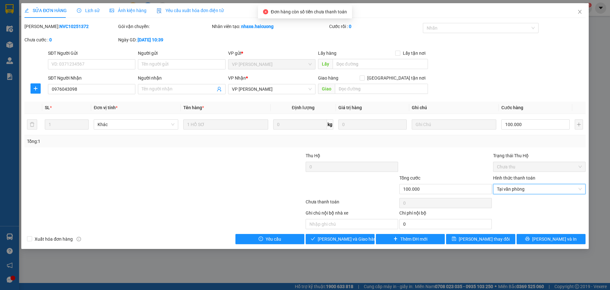
type input "0"
click at [341, 239] on span "[PERSON_NAME] và Giao hàng" at bounding box center [348, 238] width 61 height 7
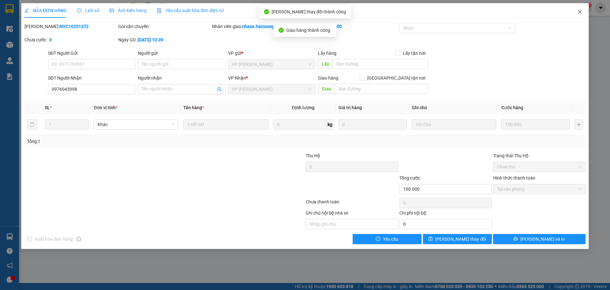
click at [581, 10] on span "Close" at bounding box center [580, 12] width 18 height 18
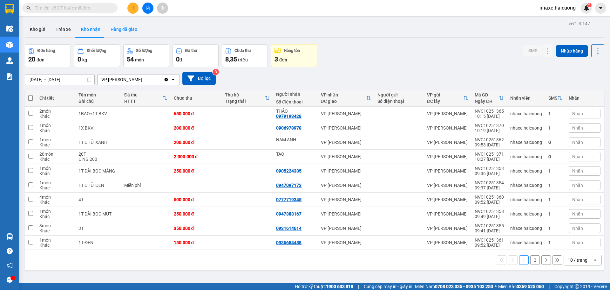
click at [131, 26] on button "Hàng đã giao" at bounding box center [124, 29] width 37 height 15
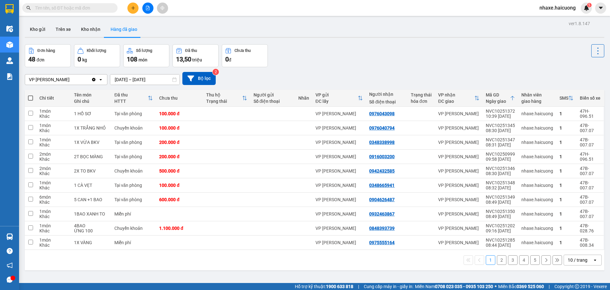
click at [154, 78] on input "[DATE] – [DATE]" at bounding box center [144, 79] width 69 height 10
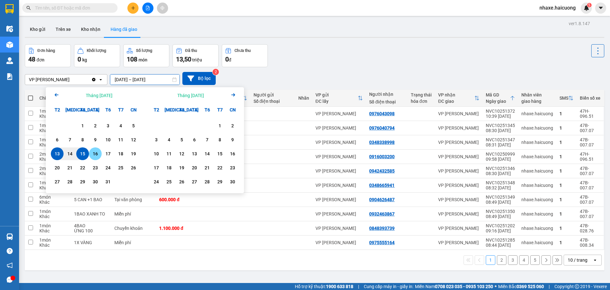
click at [89, 156] on div "16" at bounding box center [95, 153] width 13 height 13
click at [88, 156] on div "15" at bounding box center [82, 153] width 13 height 13
type input "[DATE] – [DATE]"
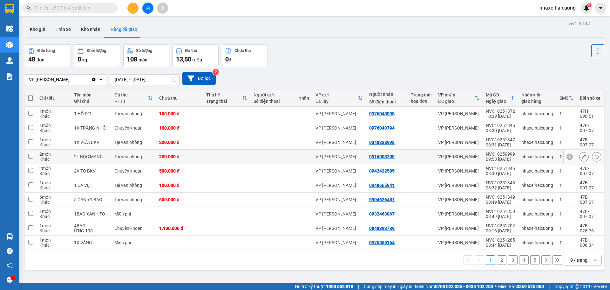
click at [88, 156] on div "2T BỌC MÀNG" at bounding box center [91, 156] width 34 height 5
checkbox input "false"
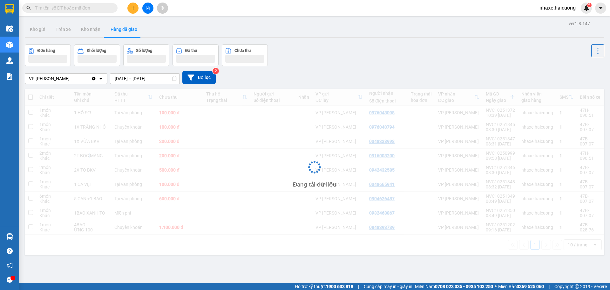
click at [151, 79] on input "[DATE] – [DATE]" at bounding box center [144, 78] width 69 height 10
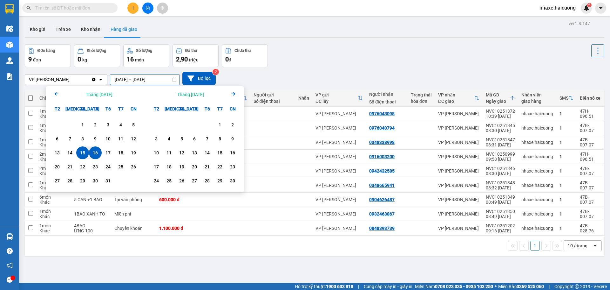
click at [85, 151] on div "15" at bounding box center [82, 153] width 9 height 8
type input "[DATE] – [DATE]"
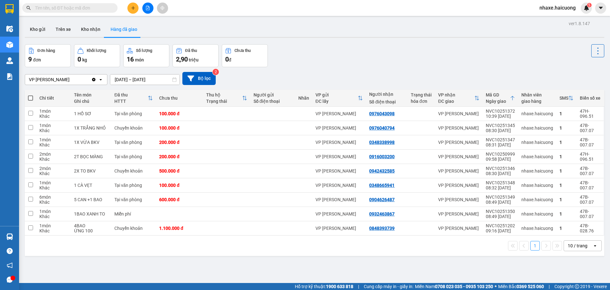
click at [65, 7] on input "text" at bounding box center [72, 7] width 75 height 7
click at [65, 8] on input "text" at bounding box center [72, 7] width 75 height 7
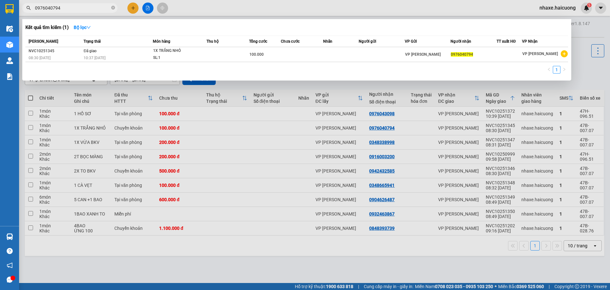
click at [73, 8] on input "0976040794" at bounding box center [72, 7] width 75 height 7
type input "9294"
click at [151, 264] on div at bounding box center [305, 145] width 610 height 290
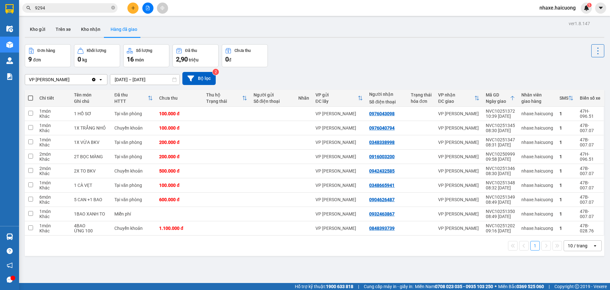
click at [80, 6] on input "9294" at bounding box center [72, 7] width 75 height 7
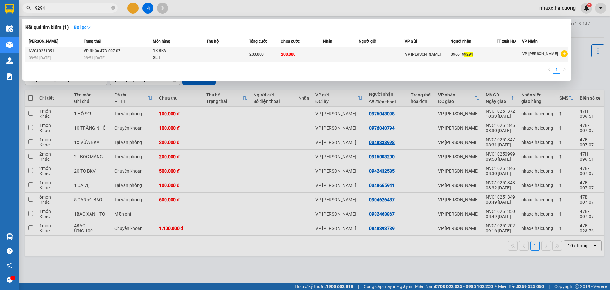
click at [130, 54] on td "VP Nhận 47B-007.07 08:51 [DATE]" at bounding box center [117, 54] width 71 height 15
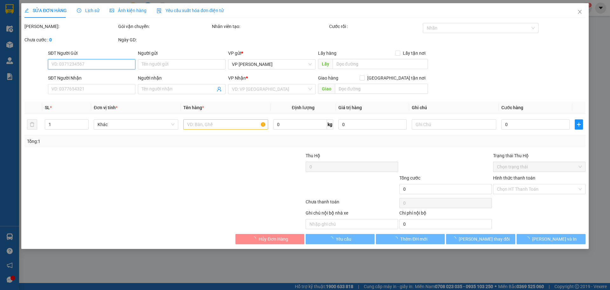
type input "0966199294"
type input "200.000"
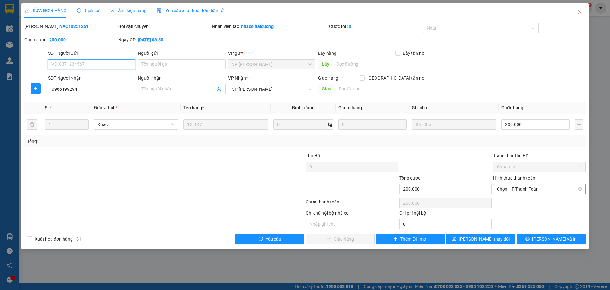
click at [546, 188] on span "Chọn HT Thanh Toán" at bounding box center [539, 189] width 85 height 10
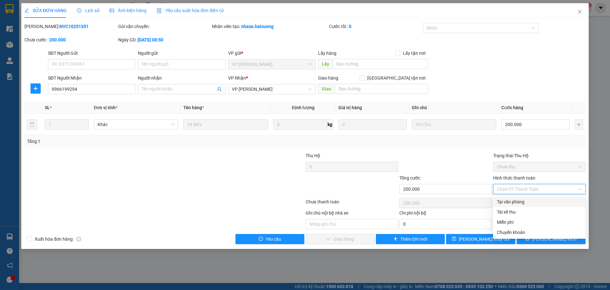
click at [526, 201] on div "Tại văn phòng" at bounding box center [539, 201] width 85 height 7
type input "0"
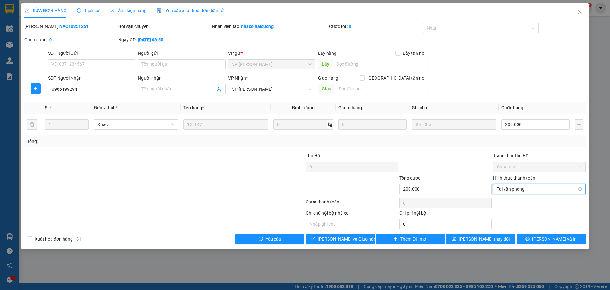
click at [530, 192] on span "Tại văn phòng" at bounding box center [539, 189] width 85 height 10
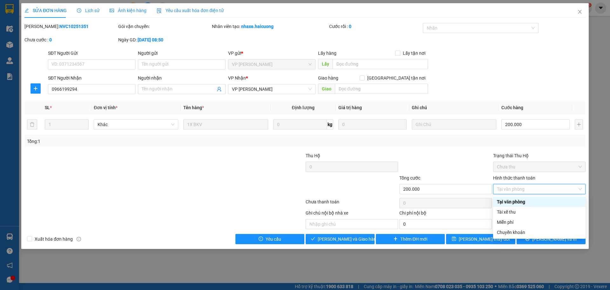
click at [524, 199] on div "Tại văn phòng" at bounding box center [539, 201] width 85 height 7
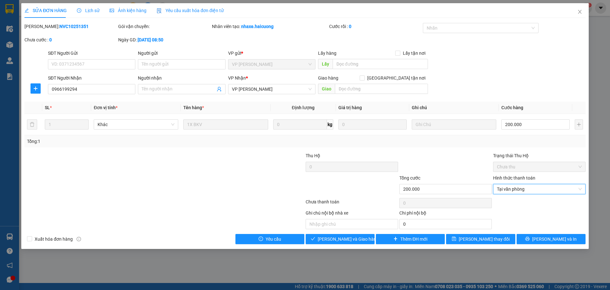
click at [517, 193] on span "Tại văn phòng" at bounding box center [539, 189] width 85 height 10
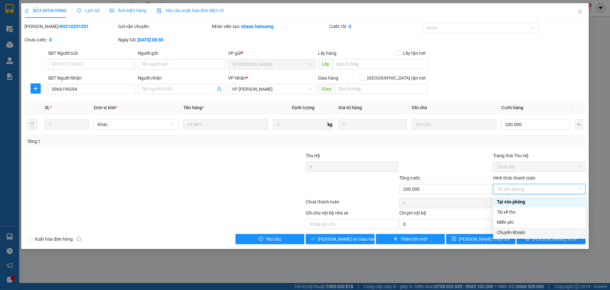
click at [518, 229] on div "Chuyển khoản" at bounding box center [539, 232] width 85 height 7
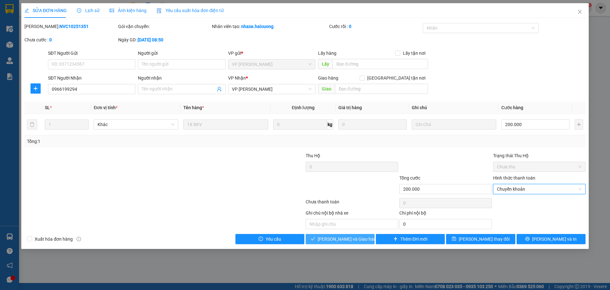
click at [336, 240] on span "[PERSON_NAME] và Giao hàng" at bounding box center [348, 238] width 61 height 7
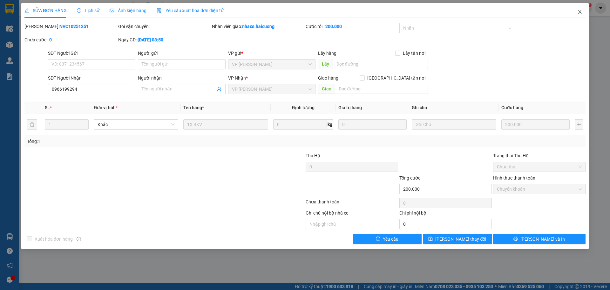
click at [582, 10] on icon "close" at bounding box center [580, 11] width 5 height 5
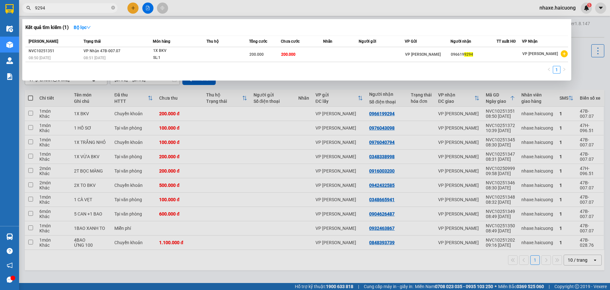
click at [57, 6] on input "9294" at bounding box center [72, 7] width 75 height 7
type input "3167"
click at [267, 267] on div at bounding box center [305, 145] width 610 height 290
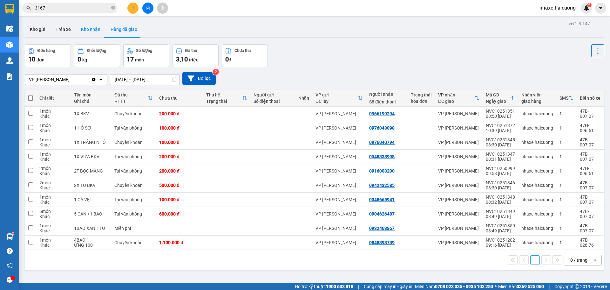
click at [86, 26] on button "Kho nhận" at bounding box center [91, 29] width 30 height 15
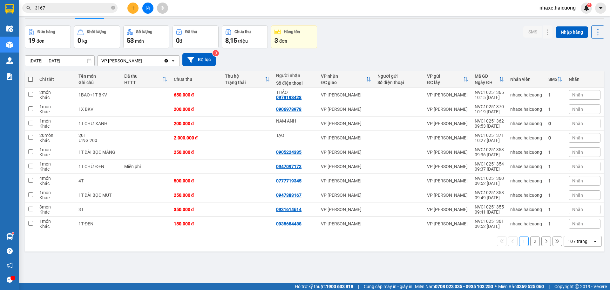
scroll to position [29, 0]
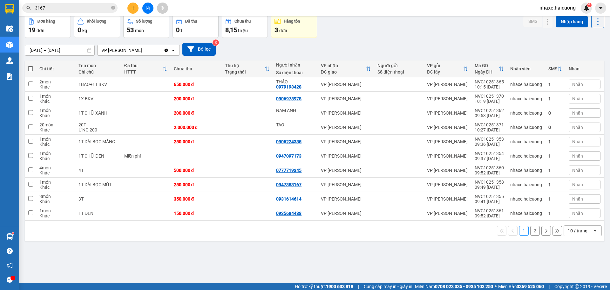
click at [534, 232] on button "2" at bounding box center [536, 231] width 10 height 10
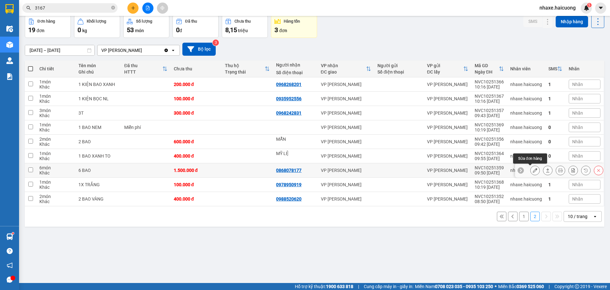
click at [533, 169] on icon at bounding box center [535, 170] width 4 height 4
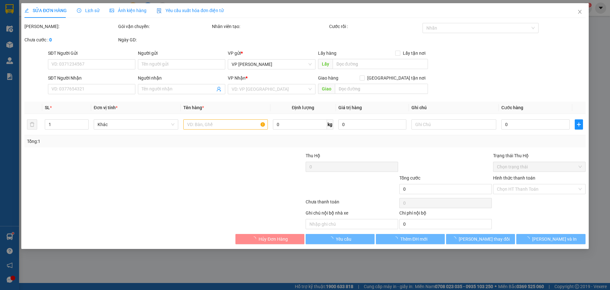
type input "0868078177"
type input "1.500.000"
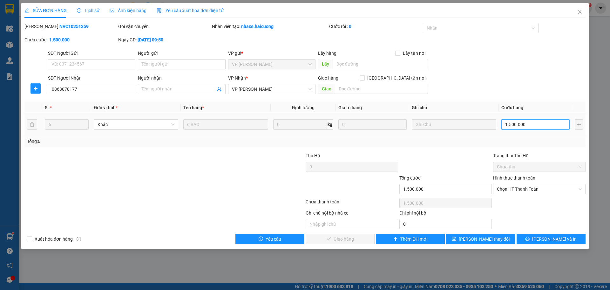
click at [539, 124] on input "1.500.000" at bounding box center [536, 124] width 68 height 10
type input "1"
type input "14"
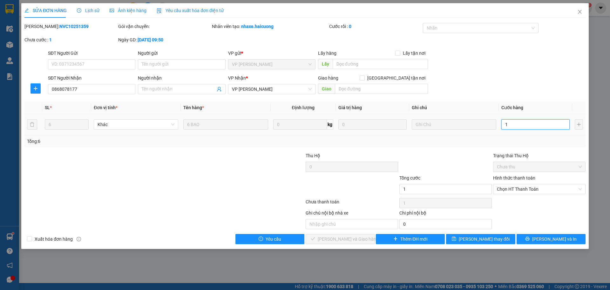
type input "14"
type input "140"
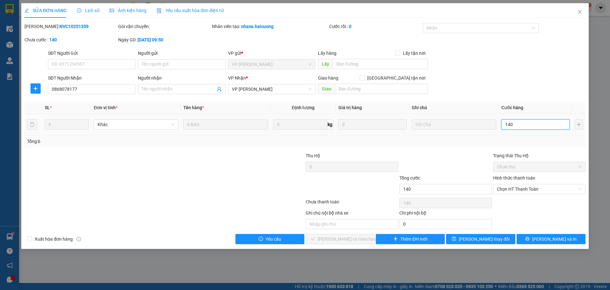
type input "1.400"
type input "1.400.000"
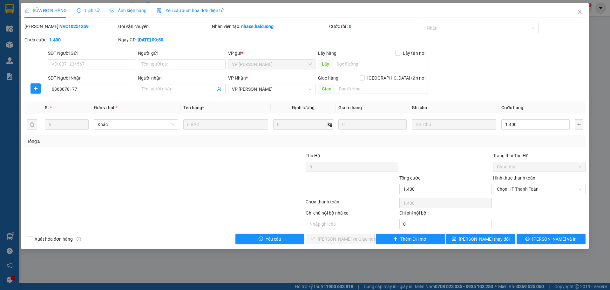
type input "1.400.000"
click at [243, 169] on div at bounding box center [258, 163] width 94 height 22
click at [482, 239] on span "[PERSON_NAME] thay đổi" at bounding box center [484, 238] width 51 height 7
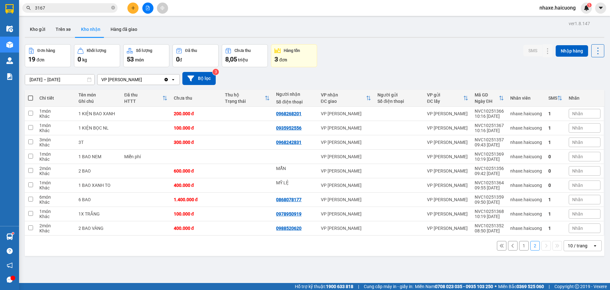
click at [85, 9] on input "3167" at bounding box center [72, 7] width 75 height 7
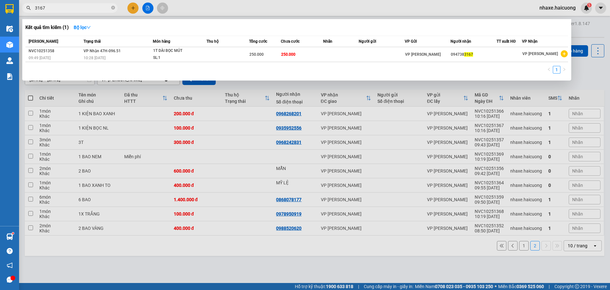
click at [85, 9] on input "3167" at bounding box center [72, 7] width 75 height 7
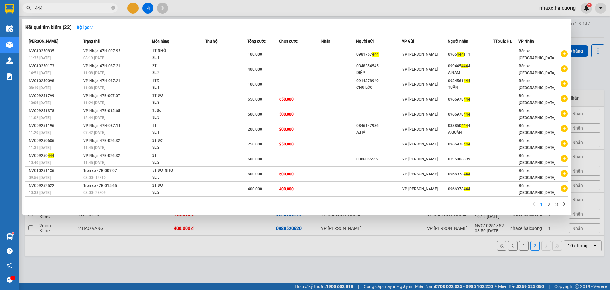
click at [77, 2] on div at bounding box center [305, 145] width 610 height 290
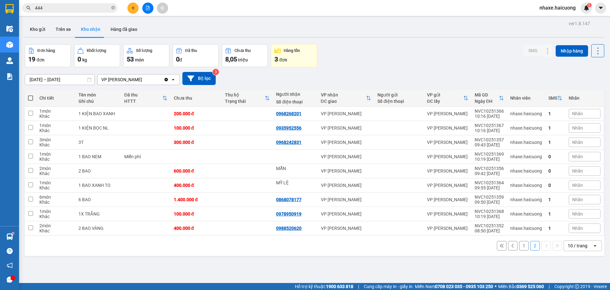
click at [75, 8] on input "444" at bounding box center [72, 7] width 75 height 7
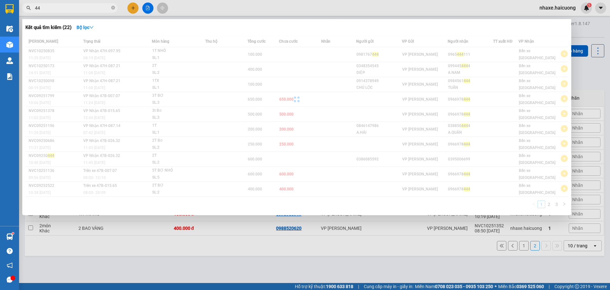
type input "4"
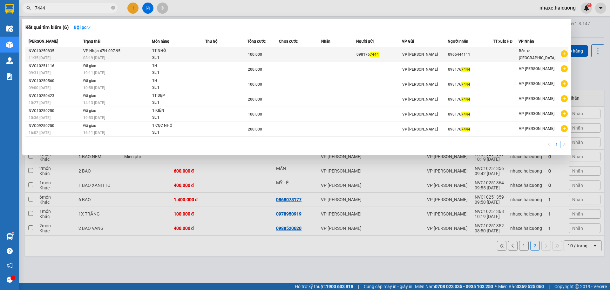
type input "7444"
click at [319, 54] on td at bounding box center [300, 54] width 42 height 15
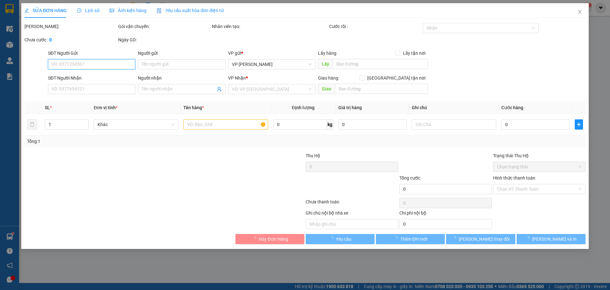
type input "0981767444"
type input "0965444111"
type input "100.000"
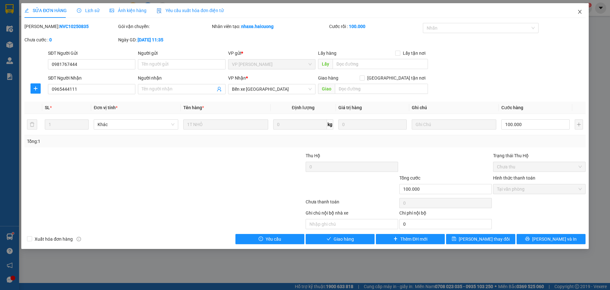
click at [579, 12] on icon "close" at bounding box center [580, 11] width 5 height 5
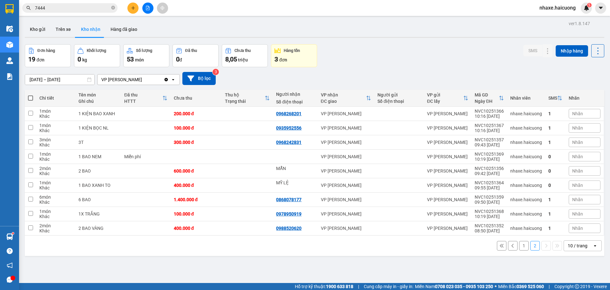
click at [55, 10] on input "7444" at bounding box center [72, 7] width 75 height 7
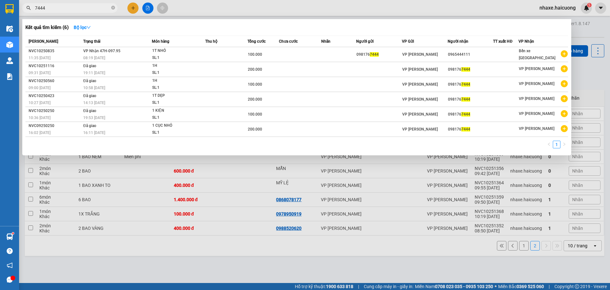
click at [55, 10] on input "7444" at bounding box center [72, 7] width 75 height 7
click at [113, 8] on icon "close-circle" at bounding box center [113, 8] width 4 height 4
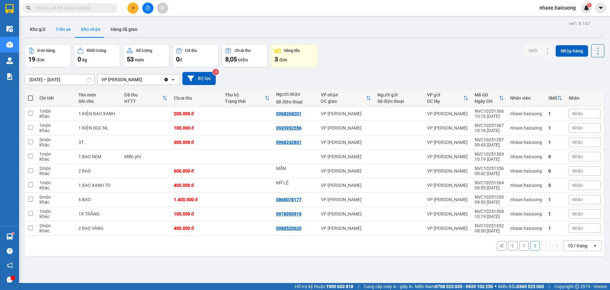
click at [68, 32] on button "Trên xe" at bounding box center [63, 29] width 25 height 15
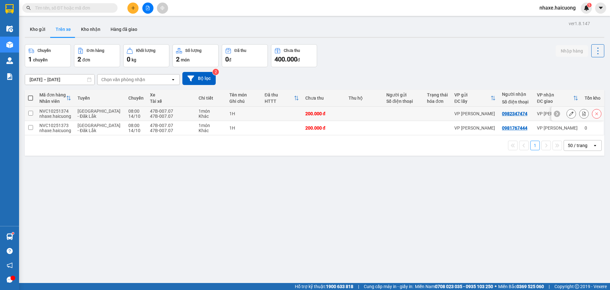
click at [36, 113] on td at bounding box center [30, 113] width 11 height 14
checkbox input "true"
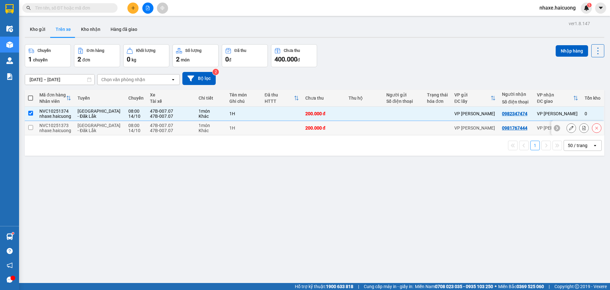
click at [33, 127] on input "checkbox" at bounding box center [30, 127] width 5 height 5
checkbox input "true"
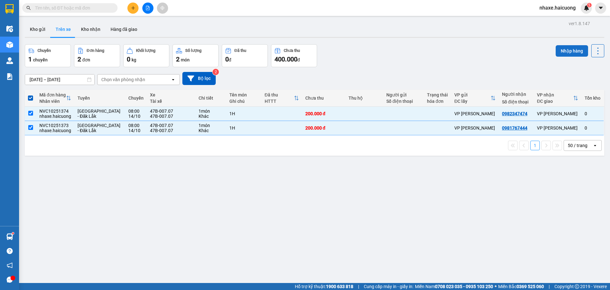
click at [567, 55] on button "Nhập hàng" at bounding box center [572, 50] width 32 height 11
checkbox input "false"
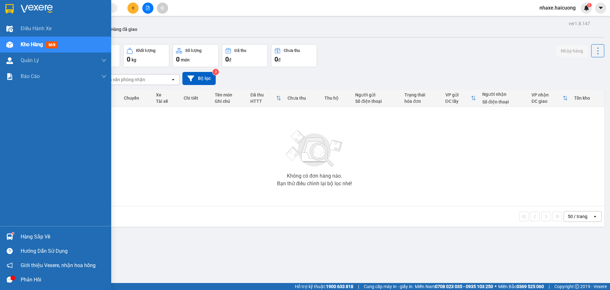
click at [13, 45] on img at bounding box center [9, 44] width 7 height 7
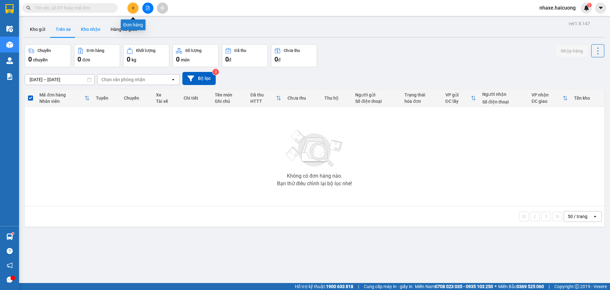
click at [88, 34] on button "Kho nhận" at bounding box center [91, 29] width 30 height 15
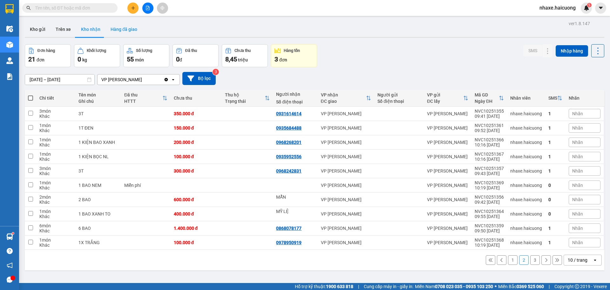
click at [132, 33] on button "Hàng đã giao" at bounding box center [124, 29] width 37 height 15
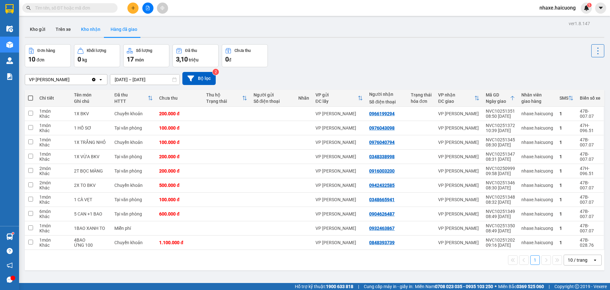
click at [100, 30] on button "Kho nhận" at bounding box center [91, 29] width 30 height 15
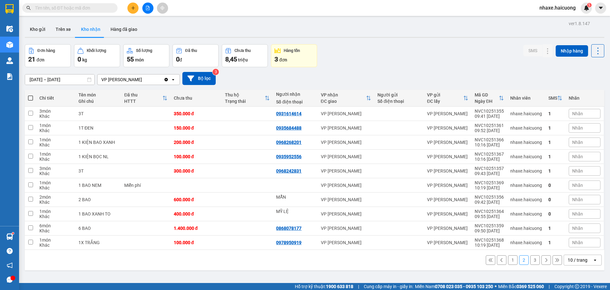
click at [510, 260] on button "1" at bounding box center [513, 260] width 10 height 10
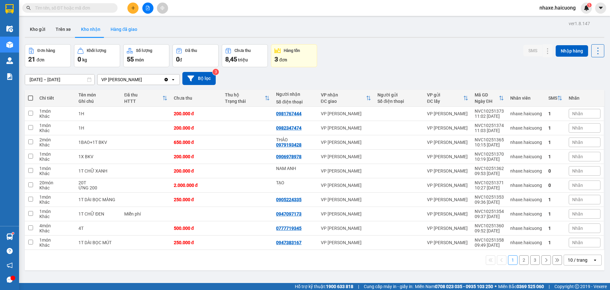
click at [124, 27] on button "Hàng đã giao" at bounding box center [124, 29] width 37 height 15
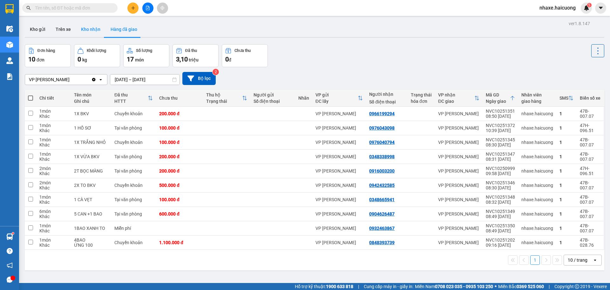
click at [99, 27] on button "Kho nhận" at bounding box center [91, 29] width 30 height 15
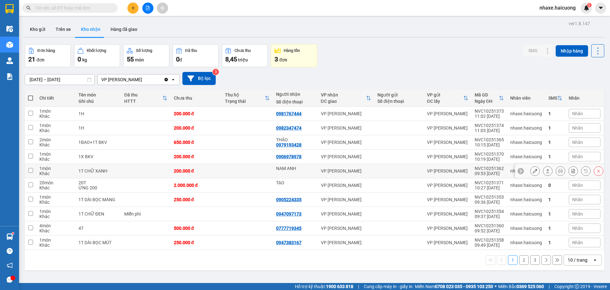
scroll to position [29, 0]
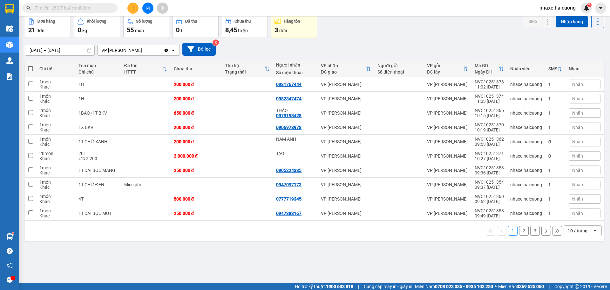
click at [521, 232] on button "2" at bounding box center [524, 231] width 10 height 10
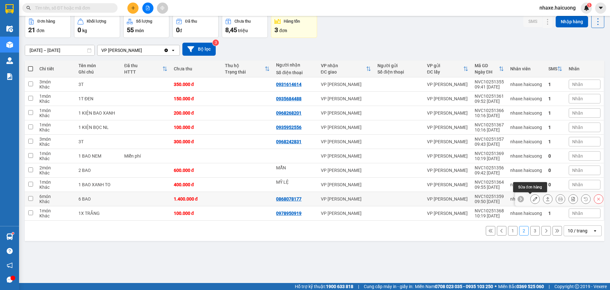
click at [533, 200] on button at bounding box center [535, 198] width 9 height 11
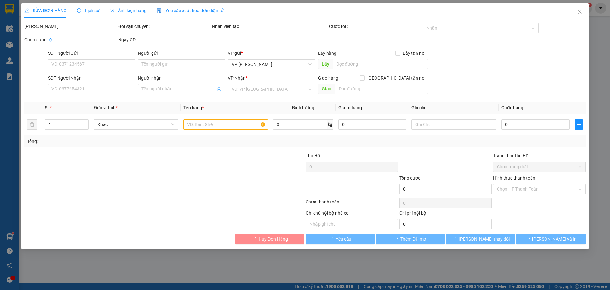
type input "0868078177"
type input "1.400.000"
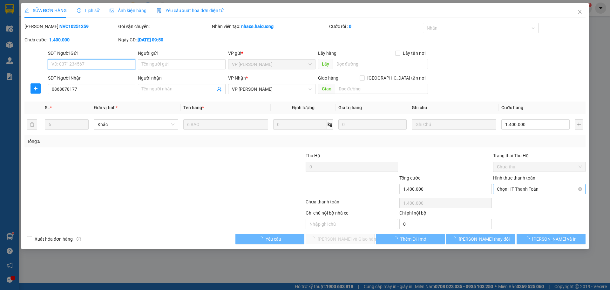
click at [535, 192] on span "Chọn HT Thanh Toán" at bounding box center [539, 189] width 85 height 10
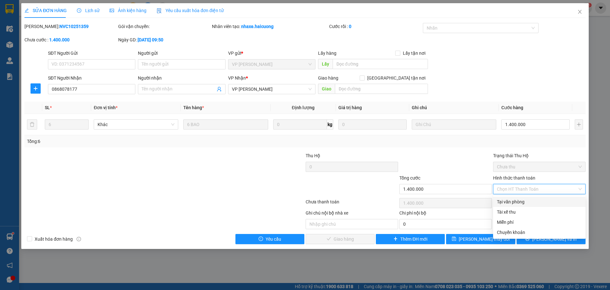
click at [523, 201] on div "Tại văn phòng" at bounding box center [539, 201] width 85 height 7
type input "0"
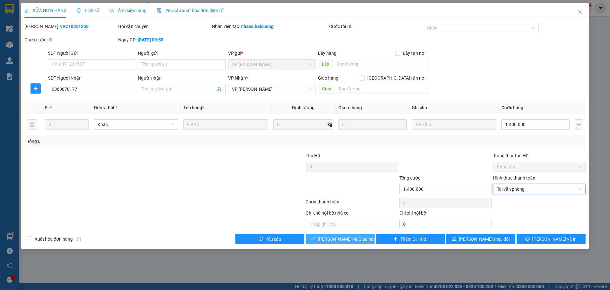
click at [348, 234] on button "[PERSON_NAME] và Giao hàng" at bounding box center [340, 239] width 69 height 10
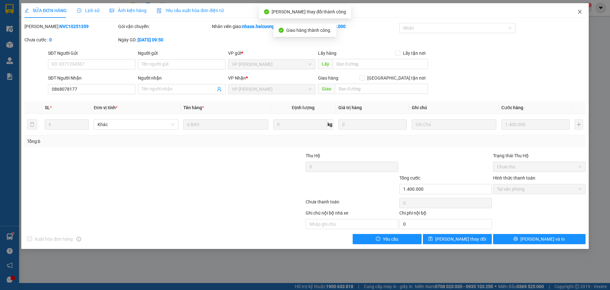
click at [581, 12] on icon "close" at bounding box center [580, 11] width 5 height 5
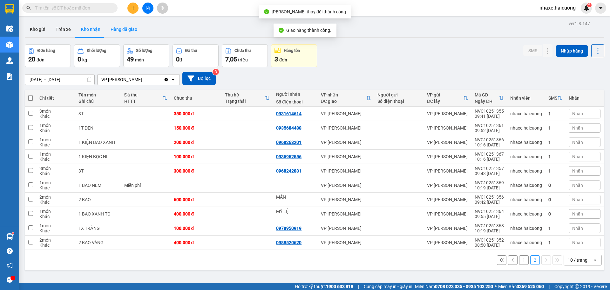
click at [126, 31] on button "Hàng đã giao" at bounding box center [124, 29] width 37 height 15
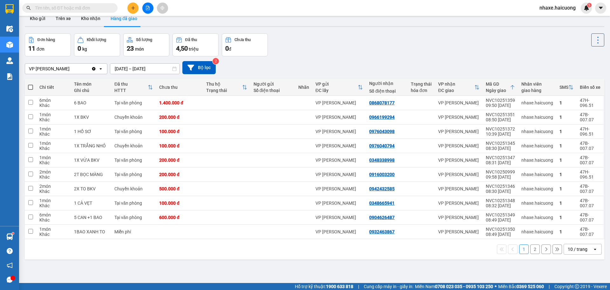
scroll to position [29, 0]
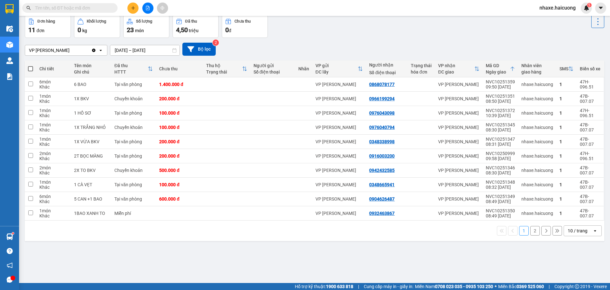
click at [593, 229] on icon "open" at bounding box center [595, 230] width 5 height 5
click at [579, 180] on span "20 / trang" at bounding box center [574, 182] width 20 height 6
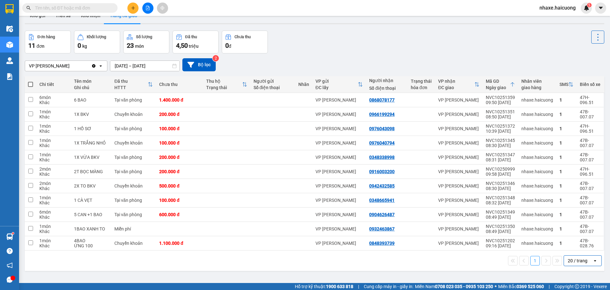
scroll to position [0, 0]
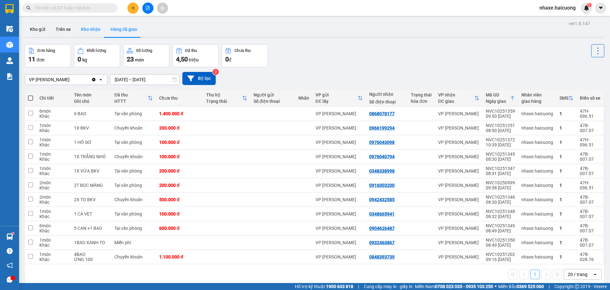
click at [90, 30] on button "Kho nhận" at bounding box center [91, 29] width 30 height 15
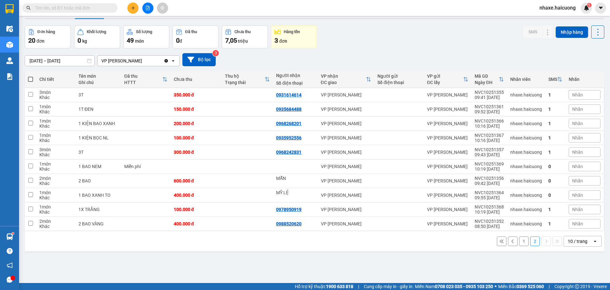
scroll to position [29, 0]
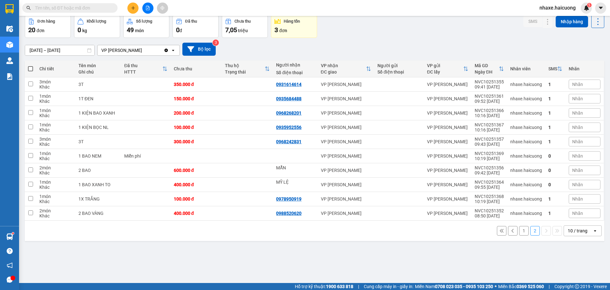
click at [520, 230] on button "1" at bounding box center [524, 231] width 10 height 10
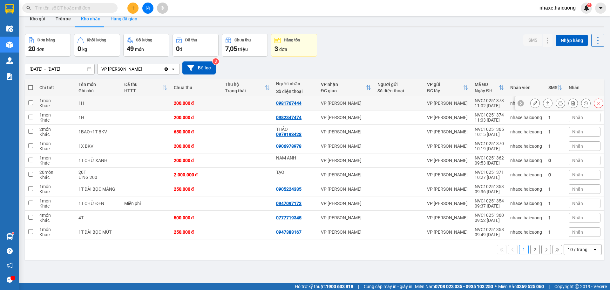
scroll to position [0, 0]
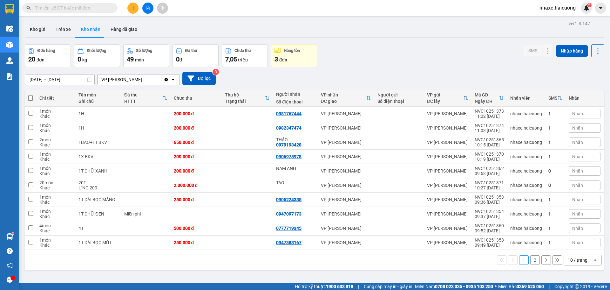
click at [105, 9] on input "text" at bounding box center [72, 7] width 75 height 7
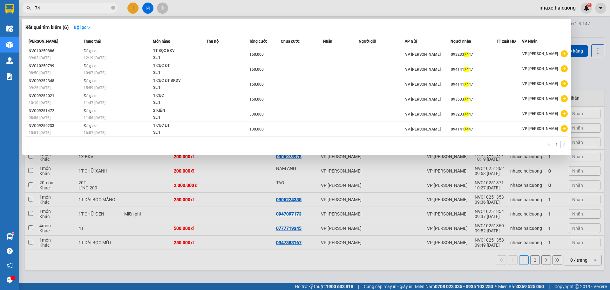
type input "7"
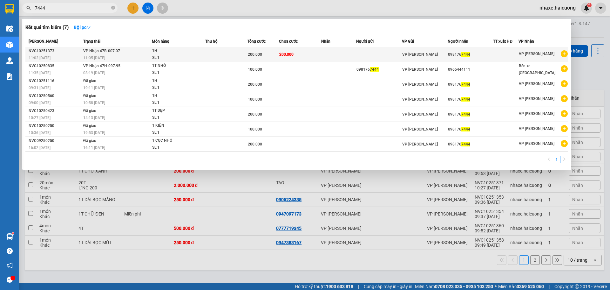
type input "7444"
click at [291, 57] on td "200.000" at bounding box center [300, 54] width 42 height 15
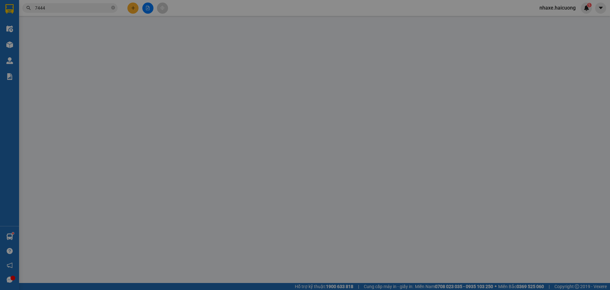
type input "0981767444"
type input "200.000"
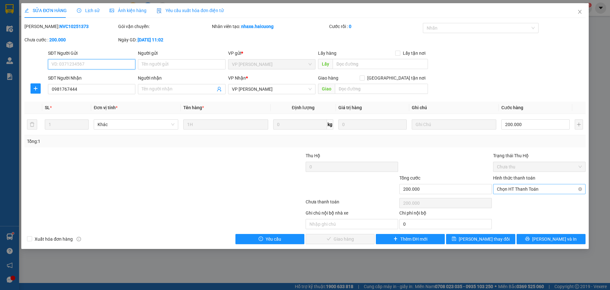
click at [534, 190] on span "Chọn HT Thanh Toán" at bounding box center [539, 189] width 85 height 10
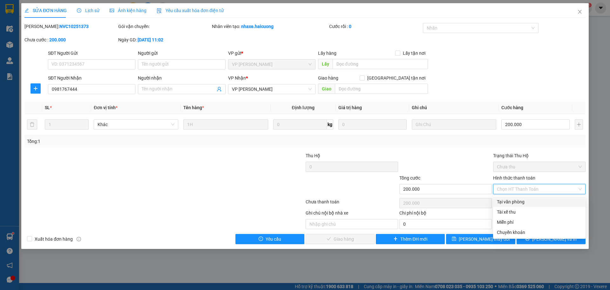
click at [529, 202] on div "Tại văn phòng" at bounding box center [539, 201] width 85 height 7
type input "0"
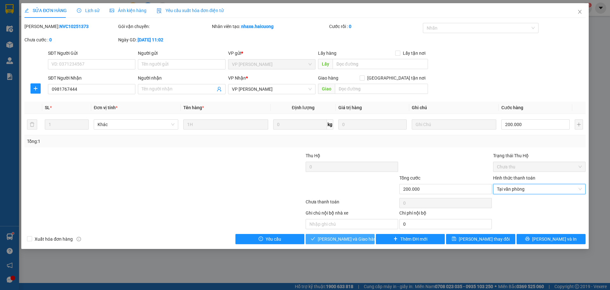
click at [347, 239] on span "[PERSON_NAME] và Giao hàng" at bounding box center [348, 238] width 61 height 7
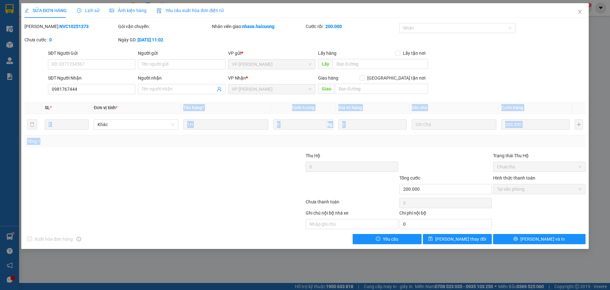
drag, startPoint x: 113, startPoint y: 156, endPoint x: 91, endPoint y: 167, distance: 23.9
click at [92, 167] on div "Total Paid Fee 200.000 Total UnPaid Fee 0 Cash Collection Total Fee Mã ĐH: NVC1…" at bounding box center [304, 133] width 561 height 221
click at [578, 11] on icon "close" at bounding box center [580, 11] width 5 height 5
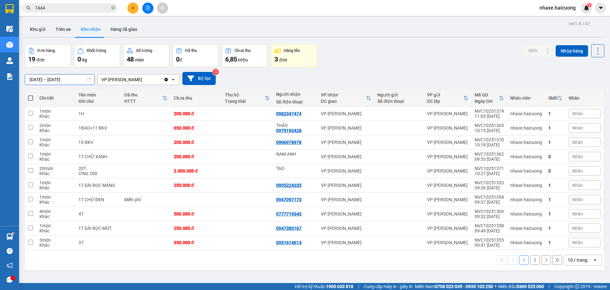
click at [58, 78] on input "[DATE] – [DATE]" at bounding box center [59, 79] width 69 height 10
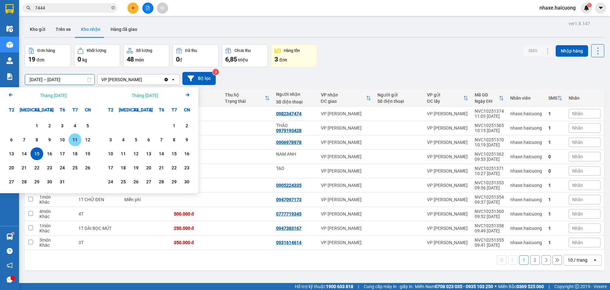
click at [76, 138] on div "11" at bounding box center [75, 140] width 9 height 8
click at [37, 154] on div "15" at bounding box center [36, 154] width 9 height 8
type input "[DATE] – [DATE]"
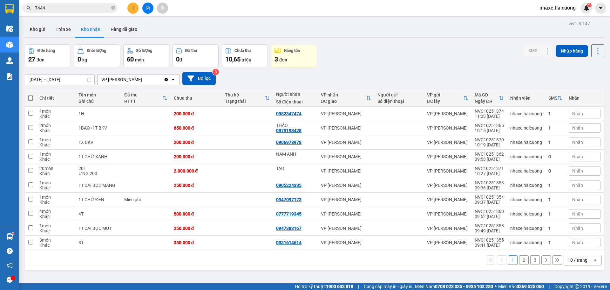
click at [593, 259] on icon "open" at bounding box center [595, 259] width 5 height 5
click at [575, 221] on span "50 / trang" at bounding box center [574, 223] width 20 height 6
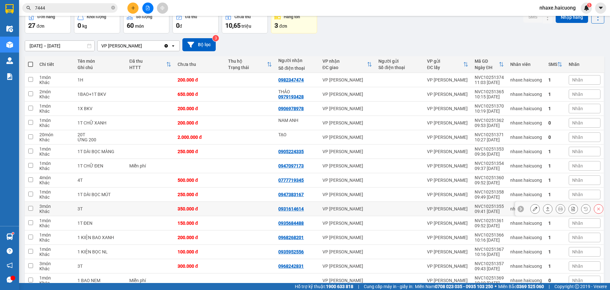
scroll to position [32, 0]
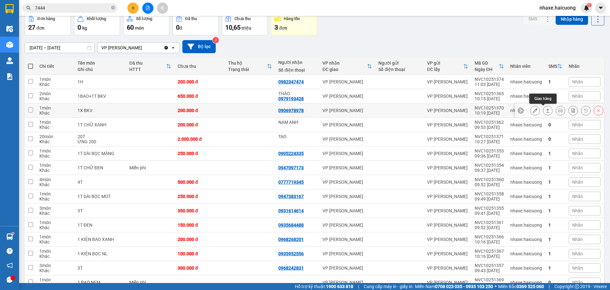
click at [546, 111] on icon at bounding box center [548, 110] width 4 height 4
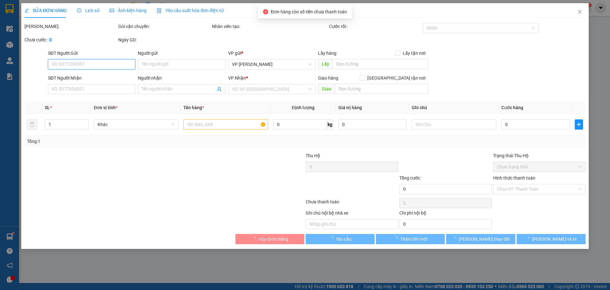
type input "0906978978"
type input "200.000"
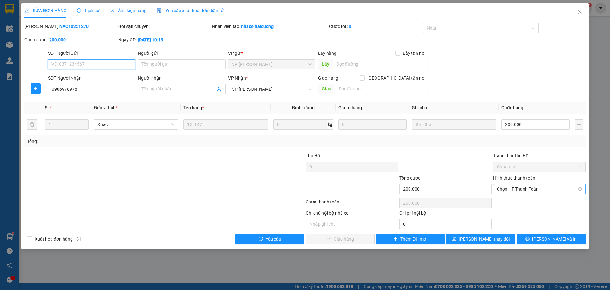
click at [538, 188] on span "Chọn HT Thanh Toán" at bounding box center [539, 189] width 85 height 10
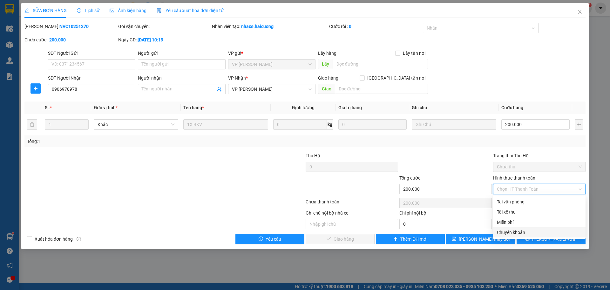
click at [518, 233] on div "Chuyển khoản" at bounding box center [539, 232] width 85 height 7
type input "0"
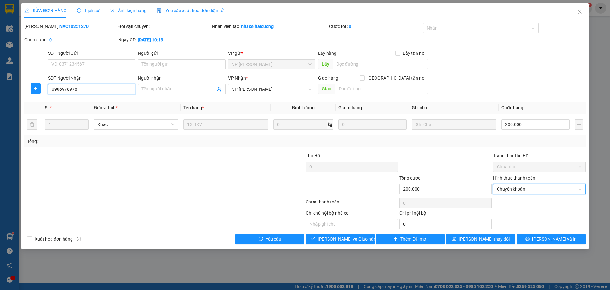
click at [76, 88] on input "0906978978" at bounding box center [91, 89] width 87 height 10
type input "0906978975"
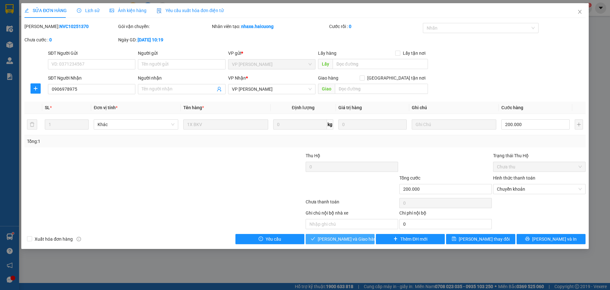
click at [350, 236] on span "[PERSON_NAME] và Giao hàng" at bounding box center [348, 238] width 61 height 7
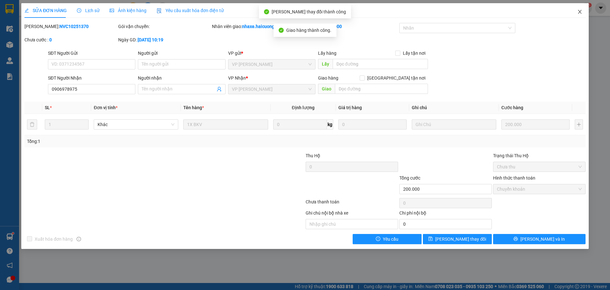
click at [579, 12] on icon "close" at bounding box center [580, 11] width 5 height 5
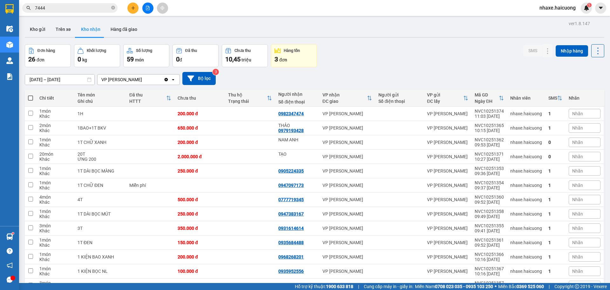
drag, startPoint x: 453, startPoint y: 70, endPoint x: 459, endPoint y: 69, distance: 6.1
click at [453, 70] on div "[DATE] – [DATE] Press the down arrow key to interact with the calendar and sele…" at bounding box center [315, 78] width 580 height 23
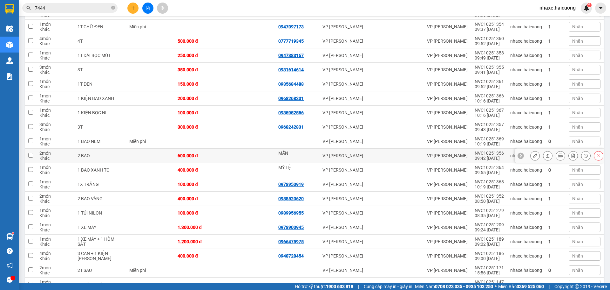
scroll to position [159, 0]
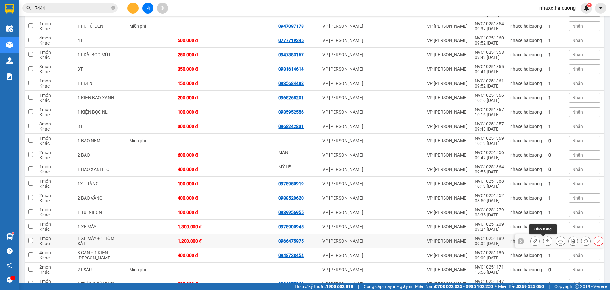
click at [546, 239] on icon at bounding box center [548, 240] width 4 height 4
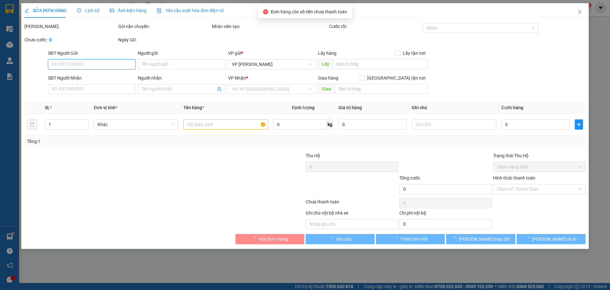
type input "0966475975"
type input "1.200.000"
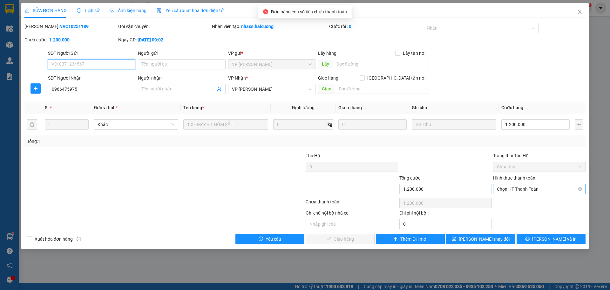
click at [524, 189] on span "Chọn HT Thanh Toán" at bounding box center [539, 189] width 85 height 10
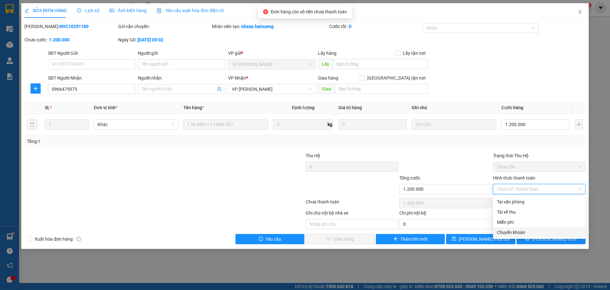
click at [530, 232] on div "Chuyển khoản" at bounding box center [539, 232] width 85 height 7
type input "0"
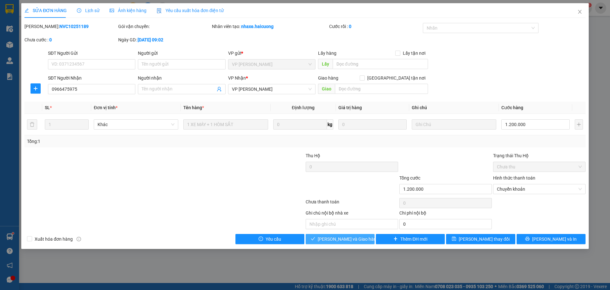
click at [343, 239] on span "[PERSON_NAME] và Giao hàng" at bounding box center [348, 238] width 61 height 7
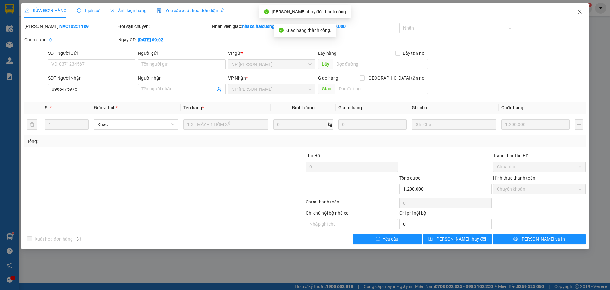
click at [580, 13] on icon "close" at bounding box center [580, 11] width 5 height 5
